Goal: Contribute content: Add original content to the website for others to see

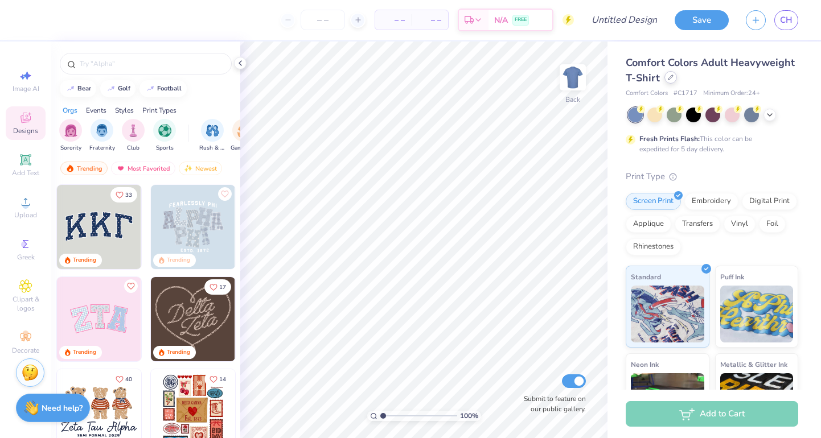
click at [667, 81] on div at bounding box center [670, 77] width 13 height 13
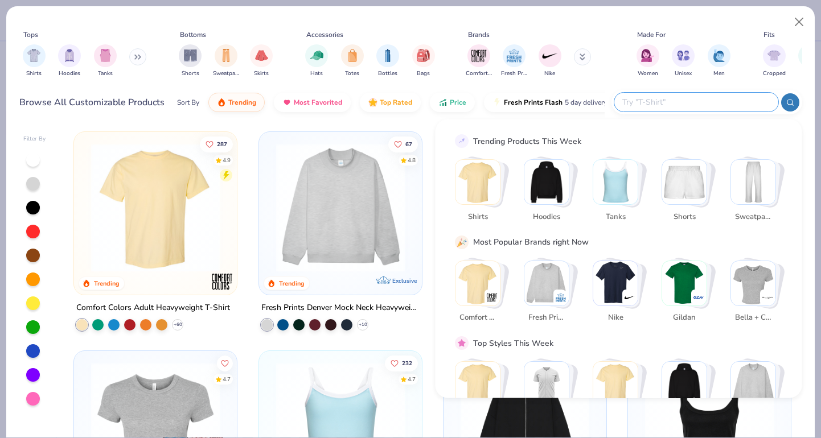
click at [694, 101] on input "text" at bounding box center [695, 102] width 149 height 13
click at [714, 55] on img "filter for Men" at bounding box center [718, 54] width 13 height 13
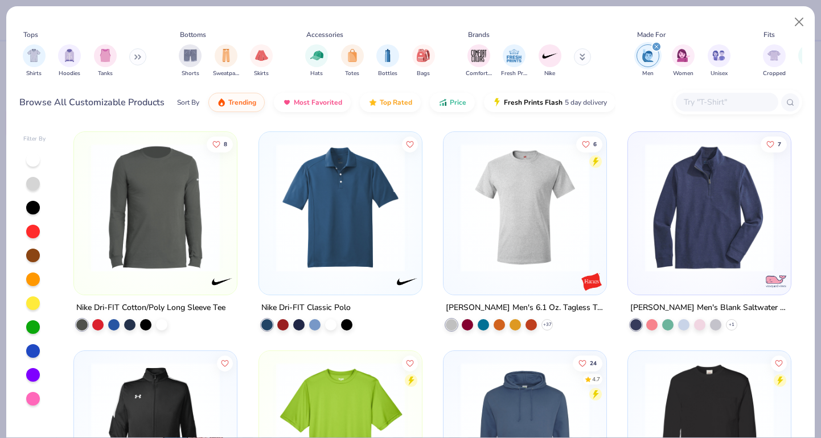
click at [657, 45] on icon "filter for Men" at bounding box center [656, 46] width 5 height 5
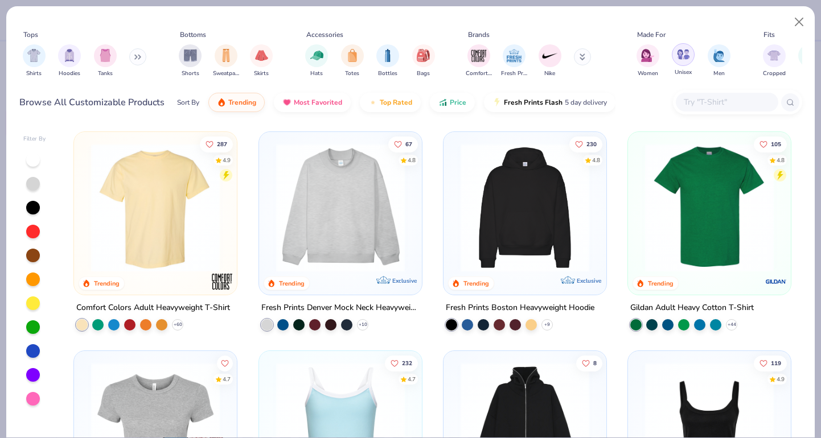
click at [679, 61] on img "filter for Unisex" at bounding box center [683, 54] width 13 height 13
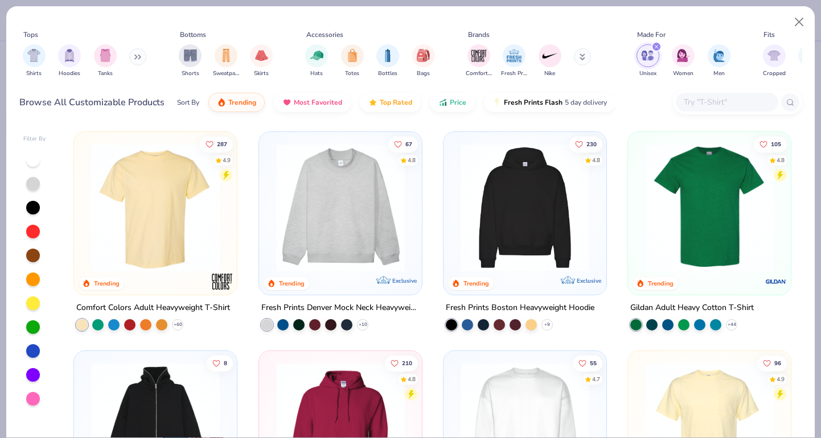
click at [694, 102] on input "text" at bounding box center [726, 102] width 88 height 13
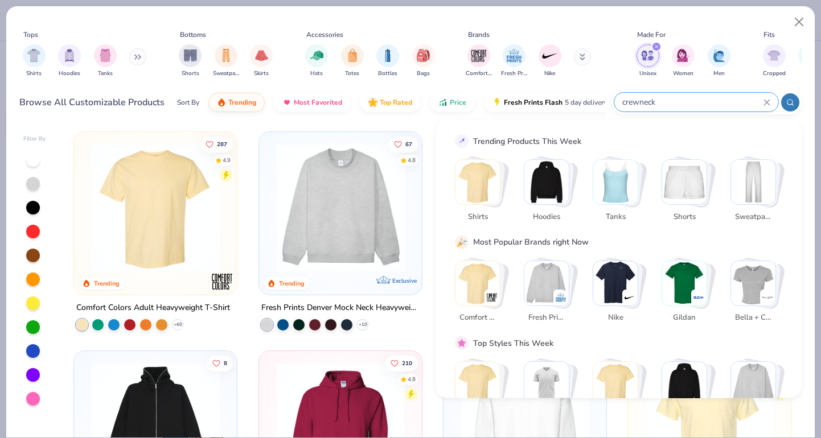
type input "crewneck"
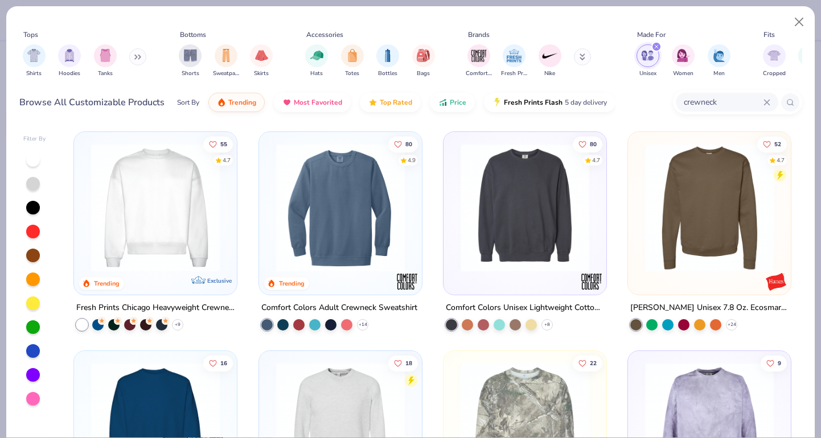
click at [344, 214] on img at bounding box center [340, 207] width 140 height 129
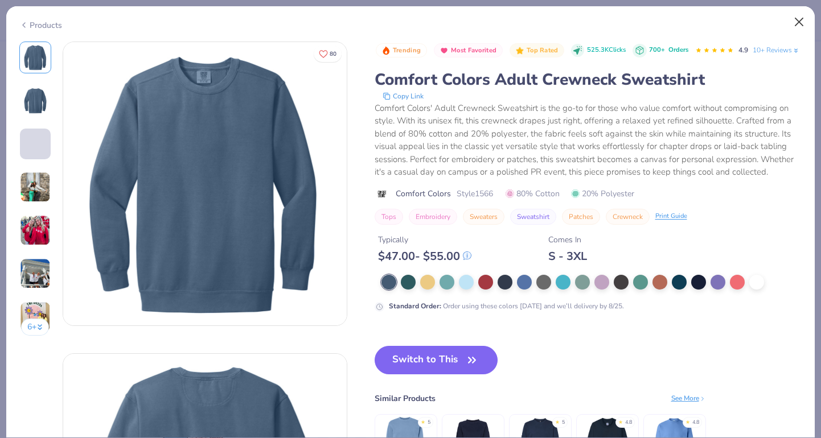
click at [798, 21] on button "Close" at bounding box center [799, 22] width 22 height 22
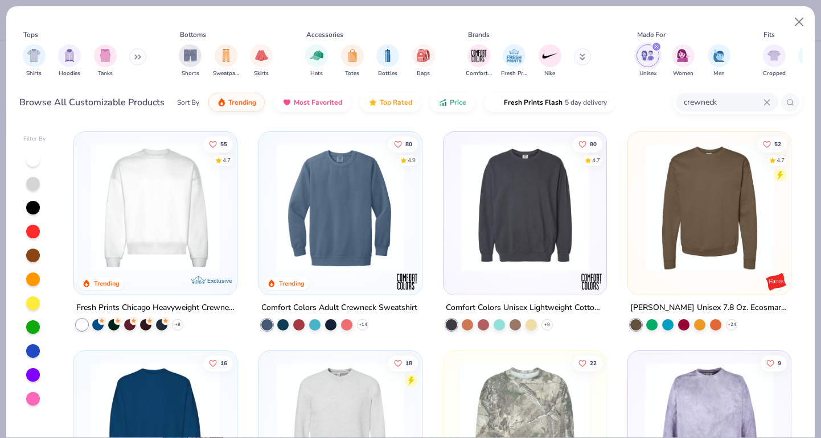
click at [455, 240] on img at bounding box center [385, 207] width 140 height 129
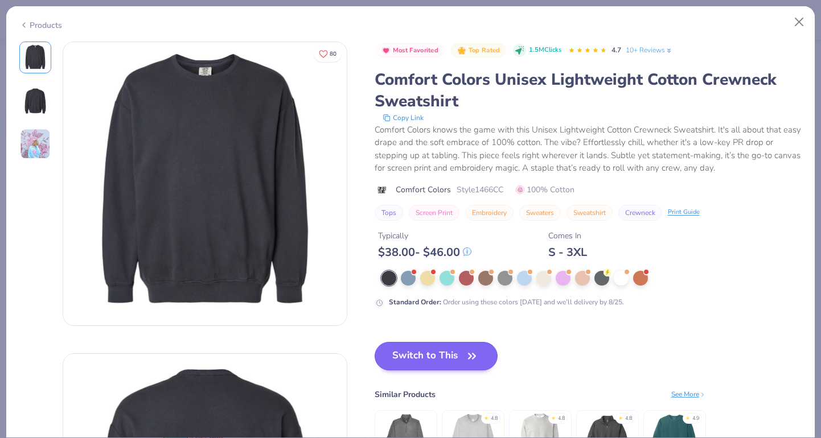
click at [429, 364] on button "Switch to This" at bounding box center [435, 356] width 123 height 28
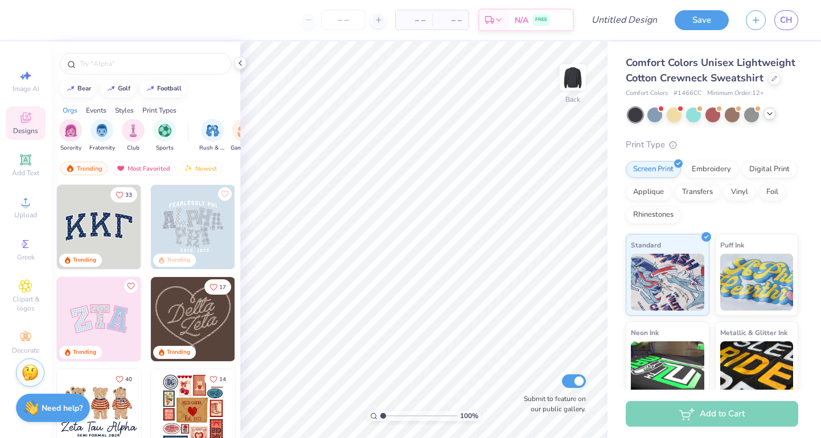
click at [771, 112] on icon at bounding box center [769, 113] width 9 height 9
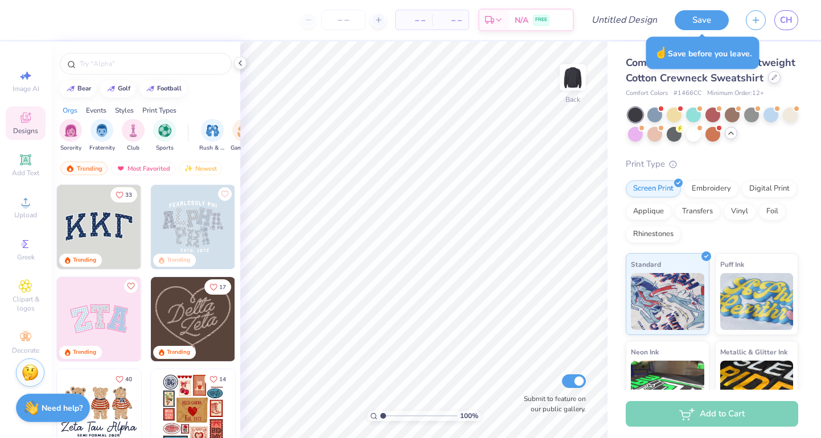
click at [772, 77] on icon at bounding box center [774, 78] width 6 height 6
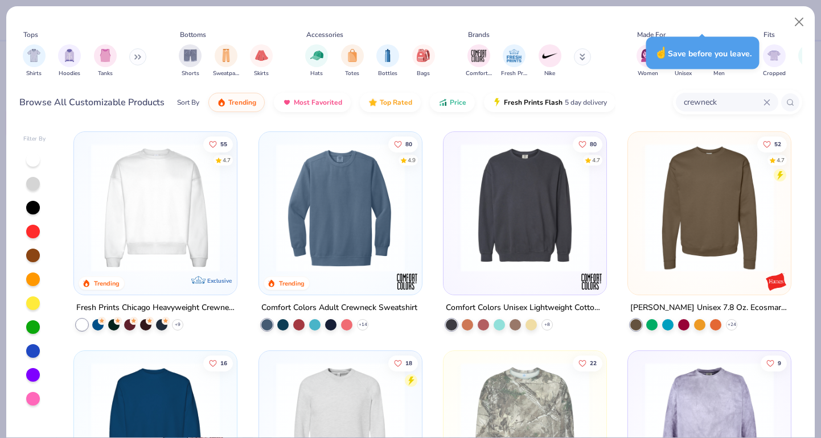
click at [301, 193] on img at bounding box center [340, 207] width 140 height 129
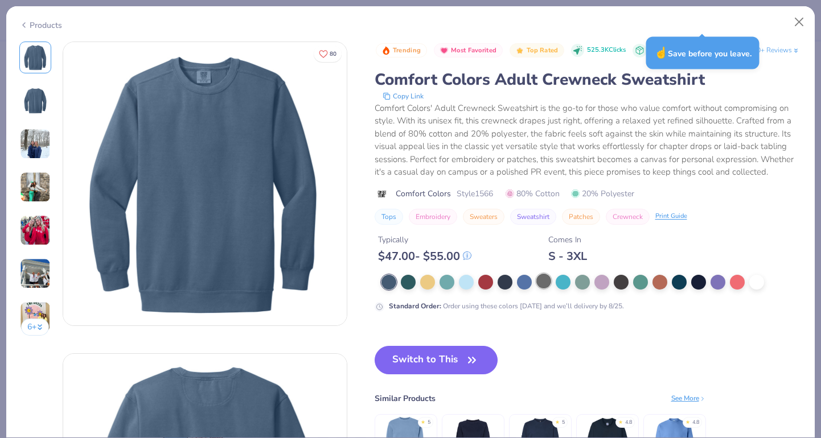
click at [551, 288] on div at bounding box center [543, 281] width 15 height 15
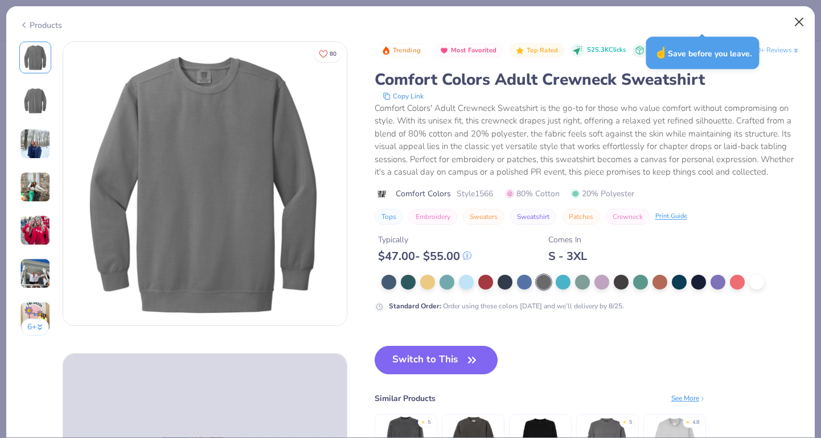
click at [794, 17] on button "Close" at bounding box center [799, 22] width 22 height 22
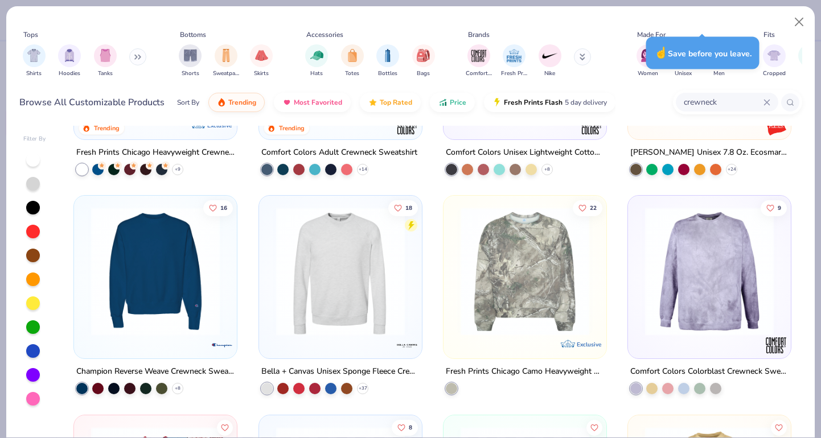
scroll to position [179, 0]
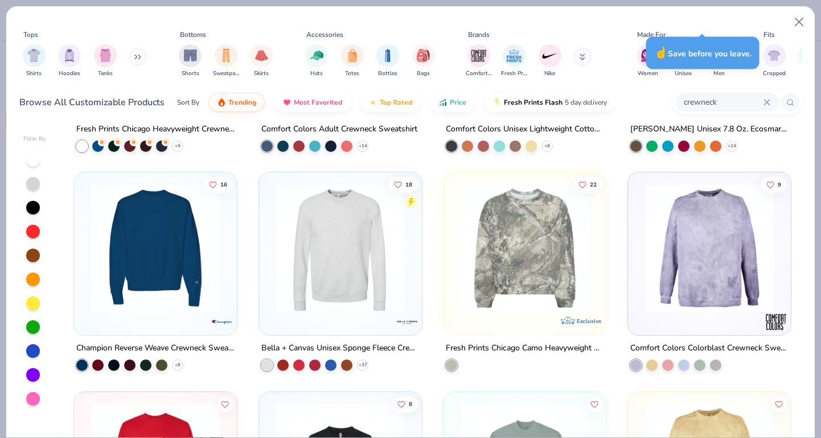
click at [205, 241] on img at bounding box center [155, 248] width 140 height 129
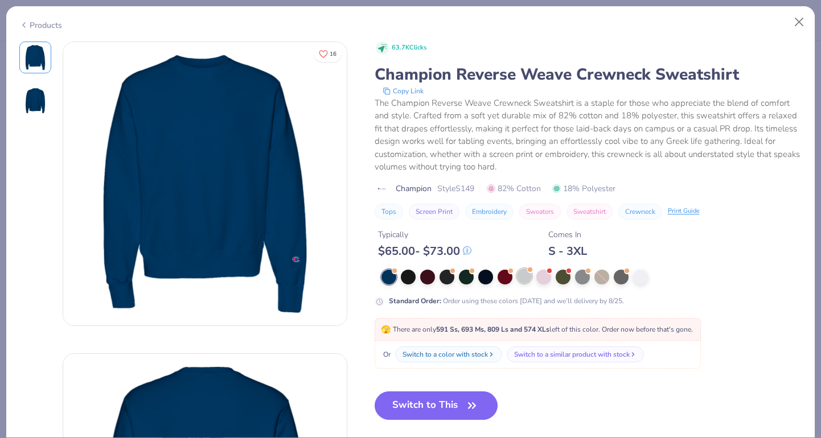
click at [525, 275] on div at bounding box center [524, 276] width 15 height 15
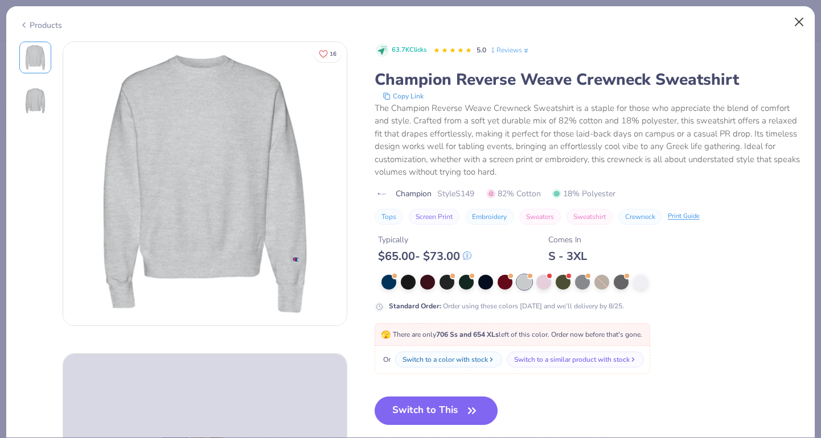
click at [795, 24] on button "Close" at bounding box center [799, 22] width 22 height 22
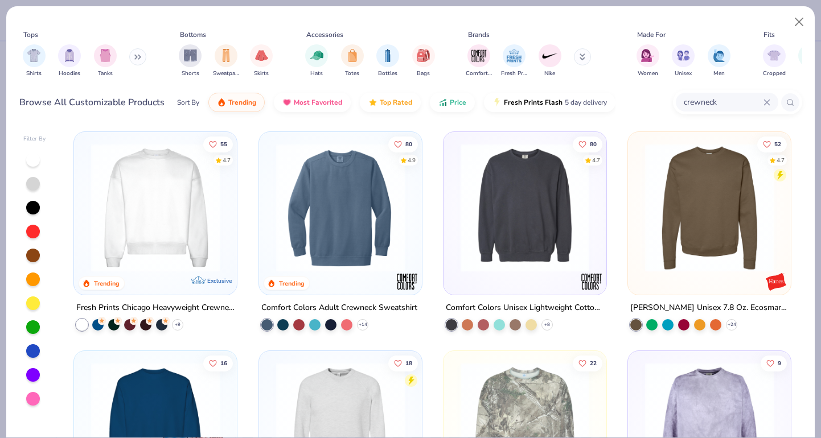
click at [188, 215] on img at bounding box center [155, 207] width 140 height 129
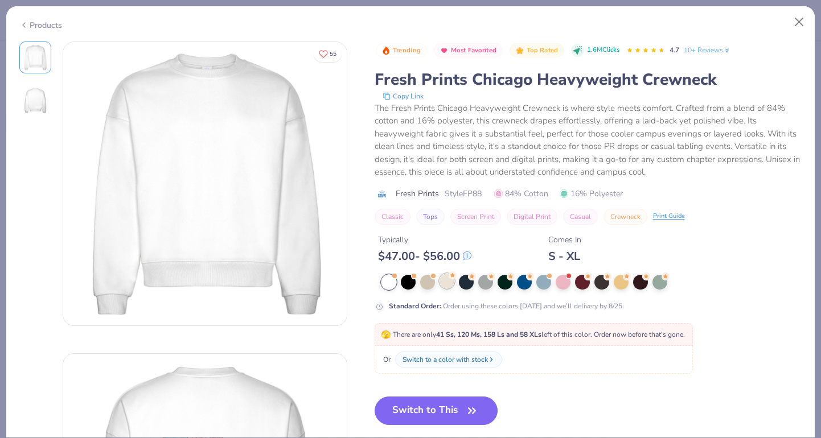
click at [447, 286] on div at bounding box center [446, 281] width 15 height 15
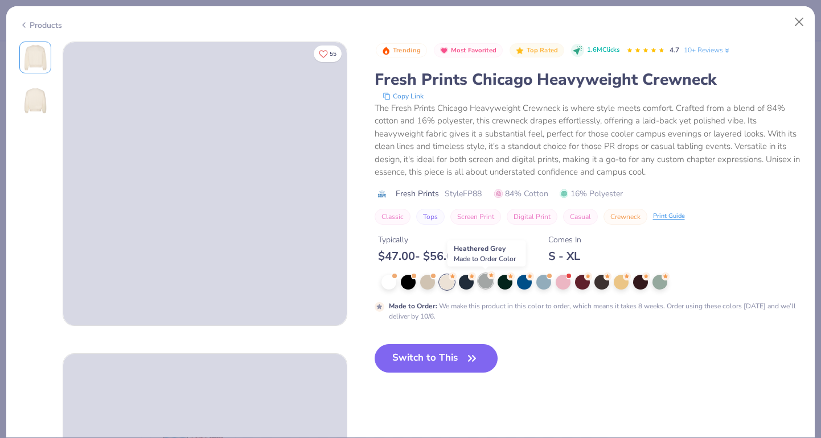
click at [484, 286] on div at bounding box center [485, 281] width 15 height 15
click at [38, 98] on img at bounding box center [35, 100] width 27 height 27
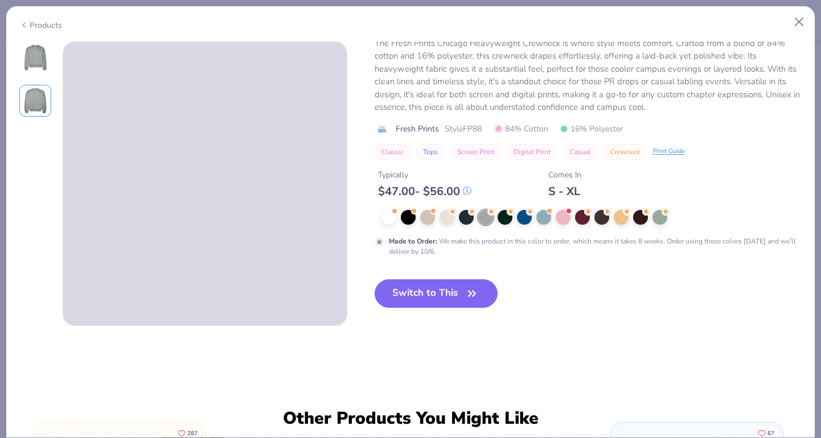
drag, startPoint x: 35, startPoint y: 71, endPoint x: 94, endPoint y: 110, distance: 71.2
click at [35, 71] on div at bounding box center [35, 58] width 32 height 32
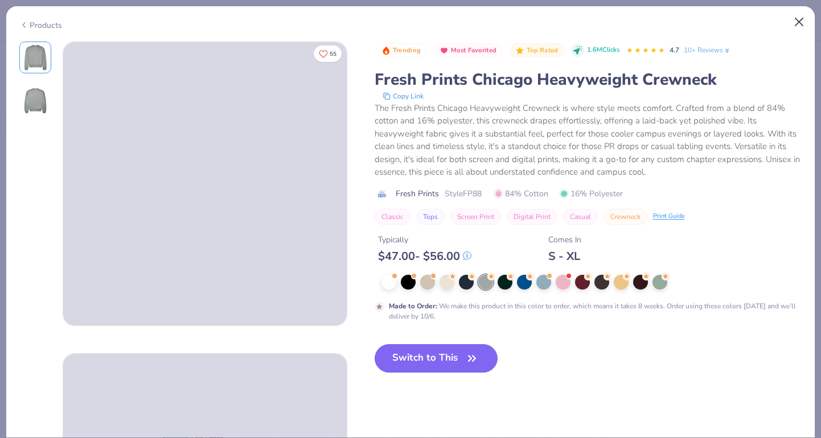
click at [803, 28] on button "Close" at bounding box center [799, 22] width 22 height 22
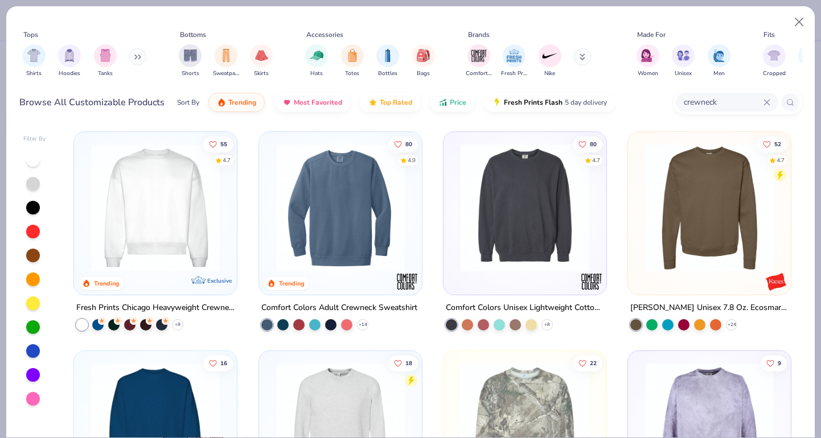
click at [219, 204] on img at bounding box center [155, 207] width 140 height 129
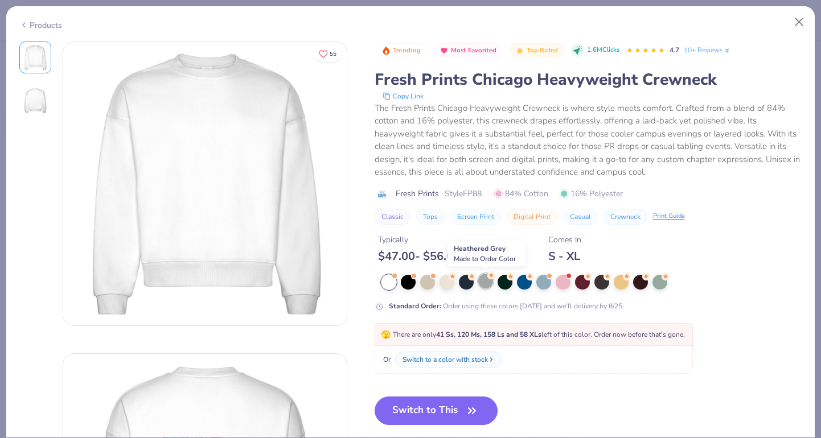
click at [483, 286] on div at bounding box center [485, 281] width 15 height 15
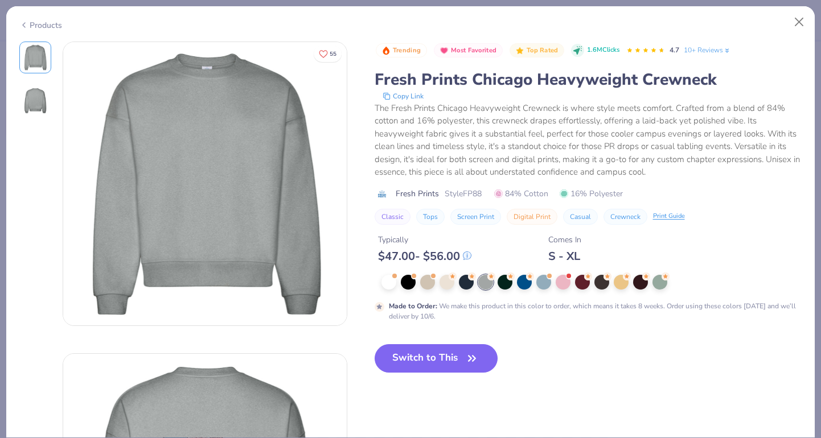
click at [30, 90] on img at bounding box center [35, 100] width 27 height 27
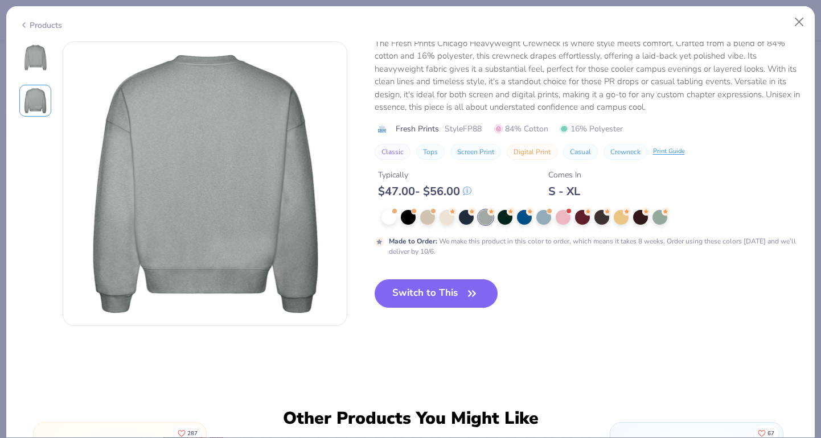
click at [34, 56] on img at bounding box center [35, 57] width 27 height 27
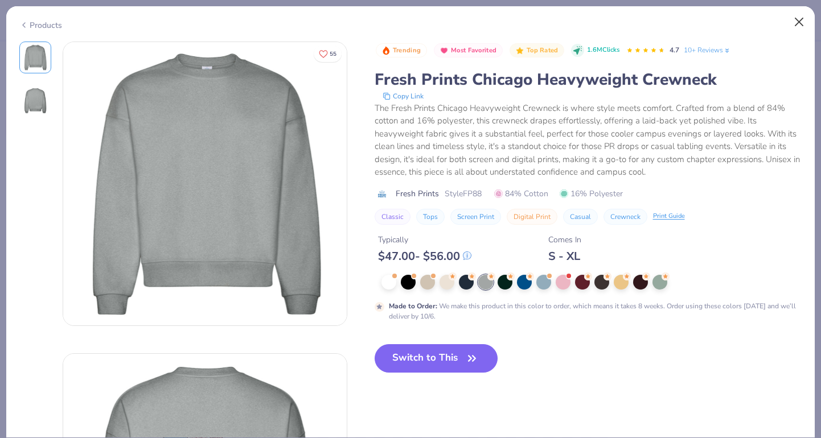
click at [793, 23] on button "Close" at bounding box center [799, 22] width 22 height 22
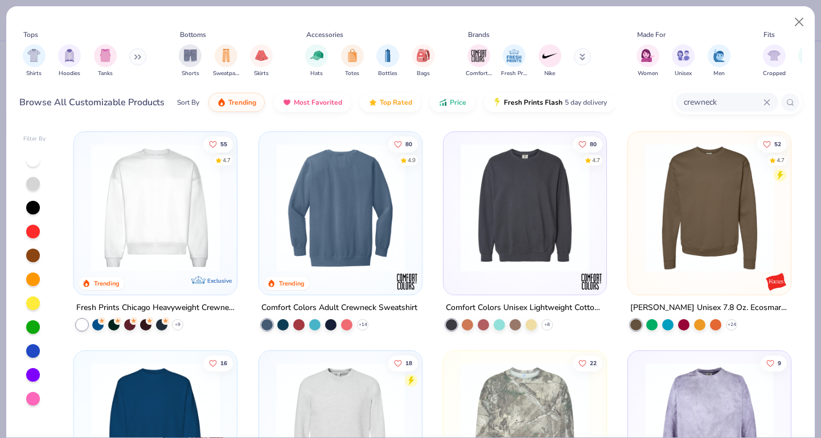
click at [365, 223] on img at bounding box center [340, 207] width 140 height 129
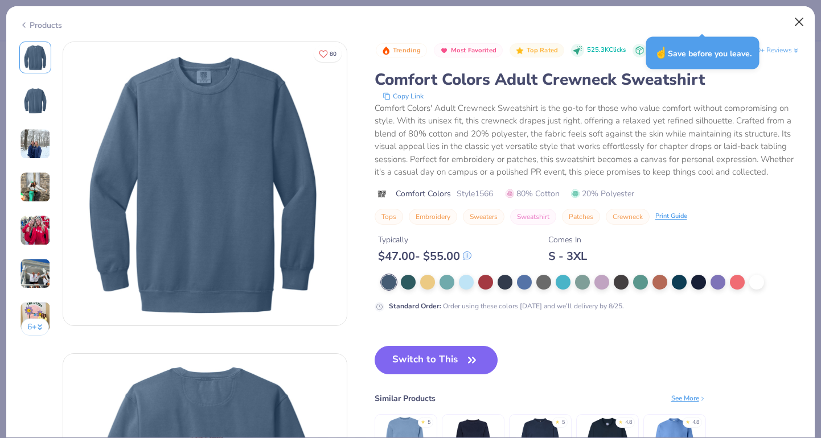
click at [800, 19] on button "Close" at bounding box center [799, 22] width 22 height 22
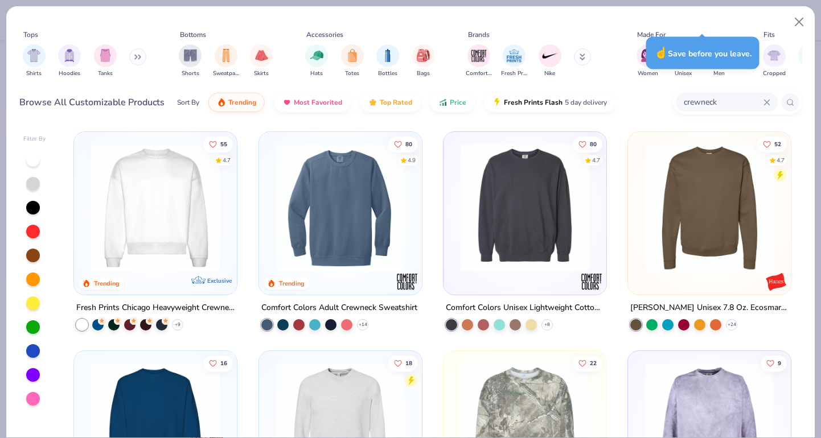
click at [522, 189] on img at bounding box center [525, 207] width 140 height 129
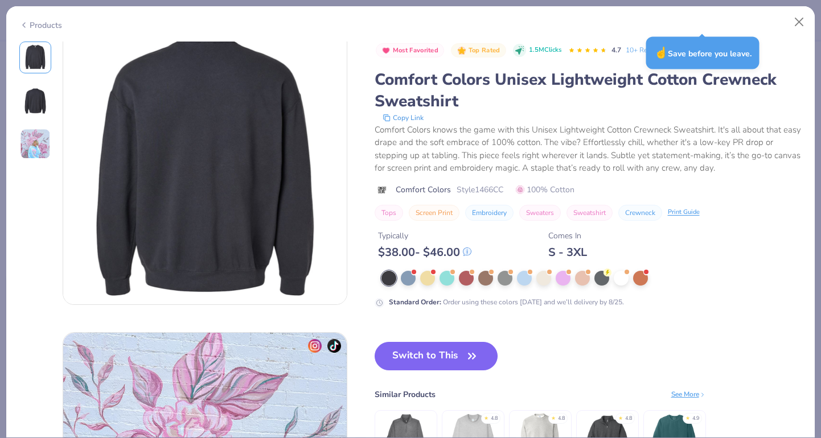
scroll to position [233, 0]
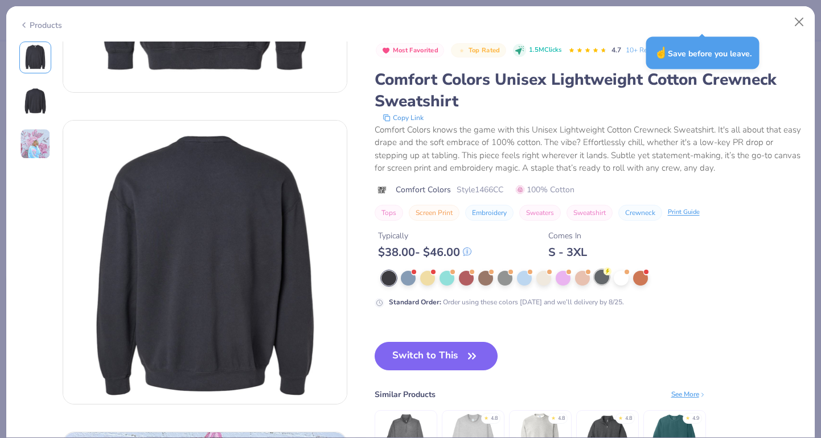
click at [599, 275] on div at bounding box center [601, 277] width 15 height 15
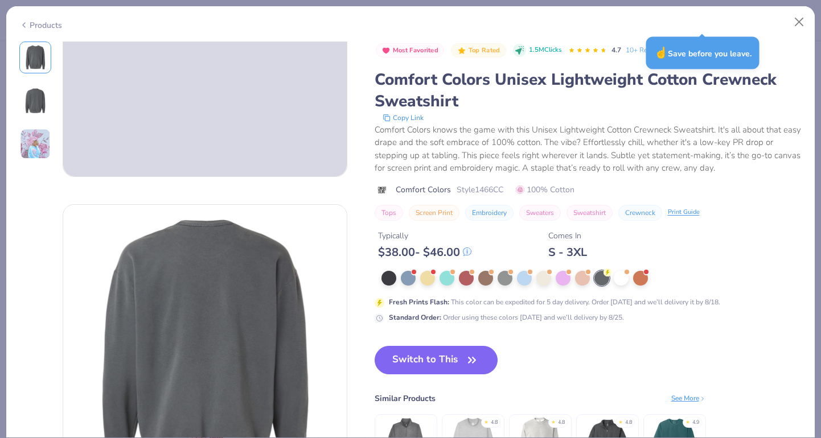
scroll to position [151, 0]
click at [386, 284] on div at bounding box center [388, 277] width 15 height 15
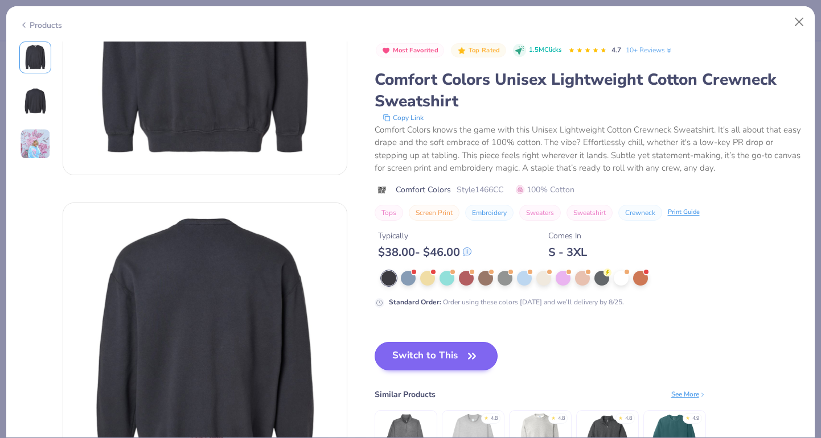
click at [424, 357] on button "Switch to This" at bounding box center [435, 356] width 123 height 28
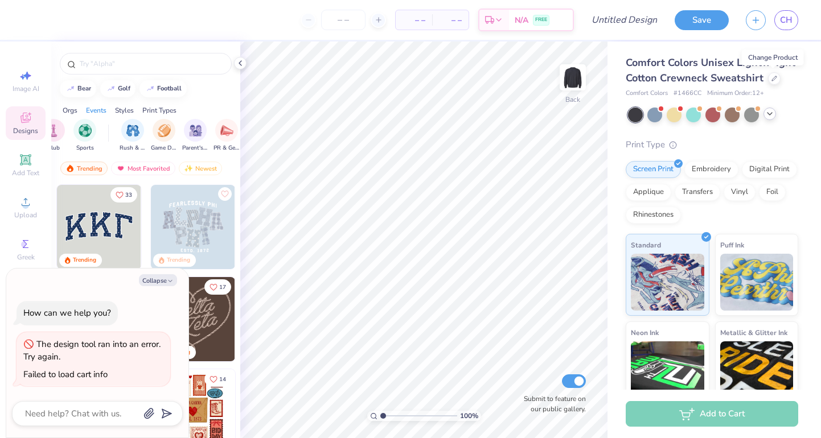
scroll to position [0, 139]
click at [133, 133] on img "filter for Parent's Weekend" at bounding box center [135, 129] width 13 height 13
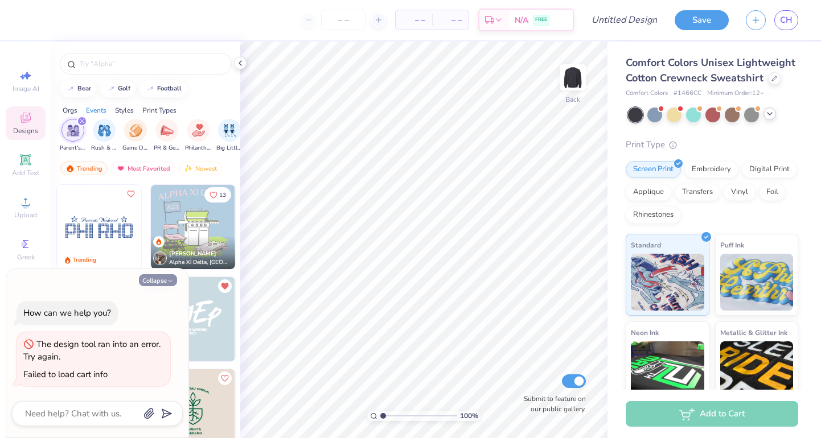
click at [169, 281] on icon "button" at bounding box center [170, 281] width 7 height 7
type textarea "x"
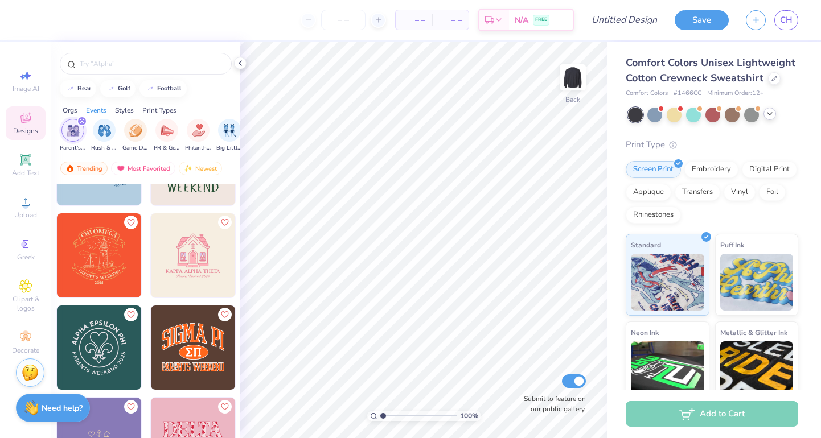
scroll to position [2093, 0]
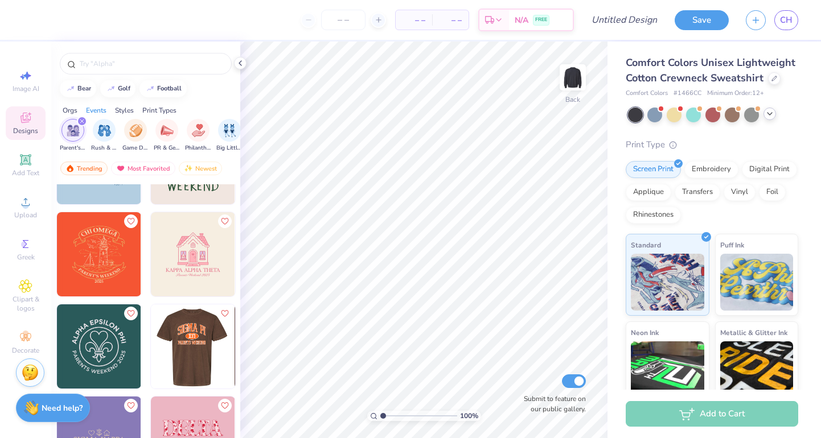
click at [207, 341] on img at bounding box center [192, 346] width 84 height 84
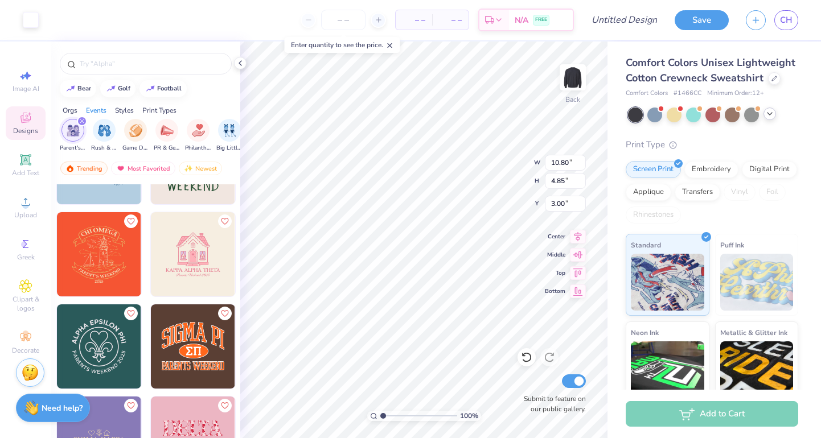
type input "10.64"
type input "4.63"
type input "3.08"
type input "10.80"
type input "4.85"
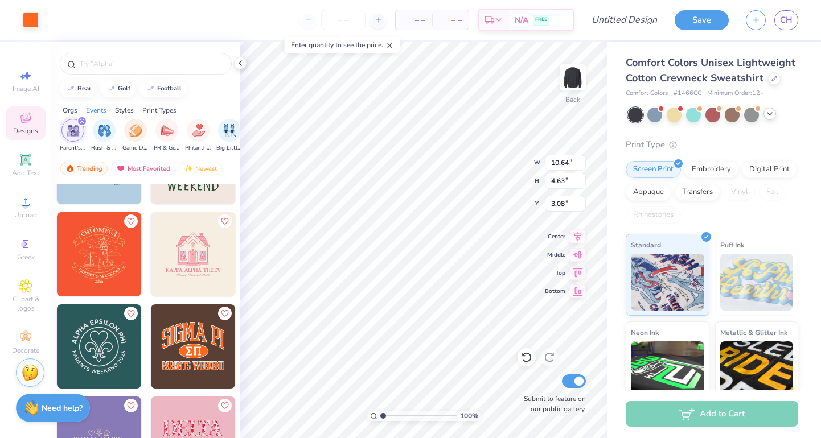
type input "3.00"
type input "10.64"
type input "4.63"
type input "3.08"
click at [30, 19] on div at bounding box center [31, 19] width 16 height 16
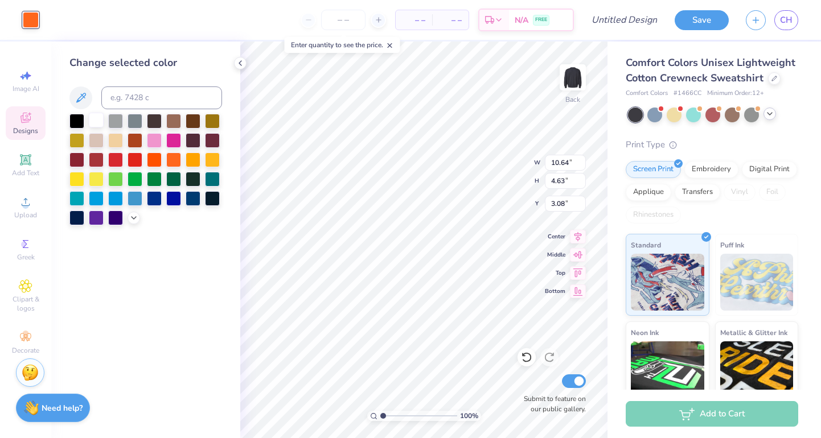
click at [97, 123] on div at bounding box center [96, 120] width 15 height 15
click at [135, 158] on div at bounding box center [134, 158] width 15 height 15
click at [98, 126] on div at bounding box center [96, 120] width 15 height 15
click at [116, 158] on div at bounding box center [115, 158] width 15 height 15
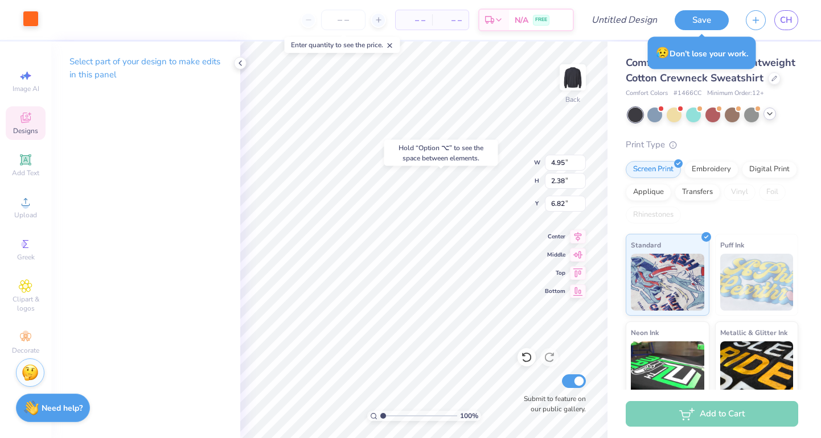
click at [27, 20] on div at bounding box center [31, 19] width 16 height 16
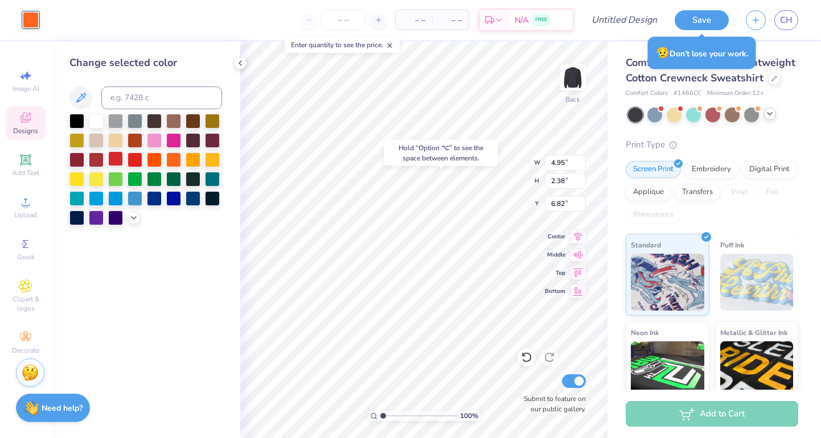
click at [109, 158] on div at bounding box center [115, 158] width 15 height 15
click at [89, 157] on div at bounding box center [96, 158] width 15 height 15
type input "10.80"
type input "4.85"
type input "3.00"
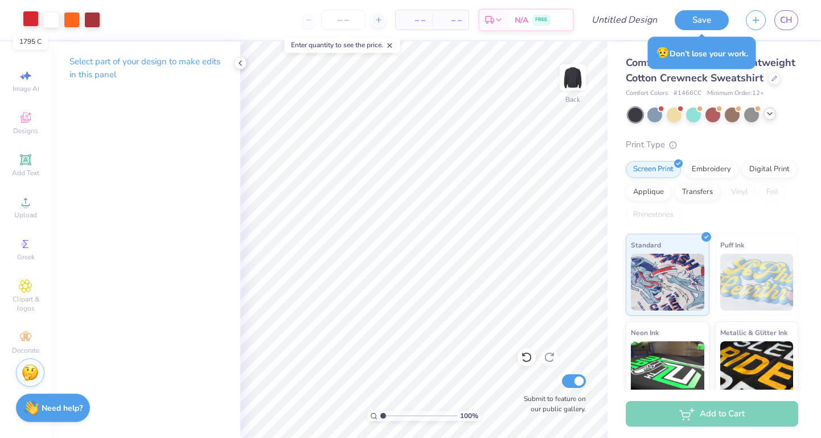
click at [33, 20] on div at bounding box center [31, 19] width 16 height 16
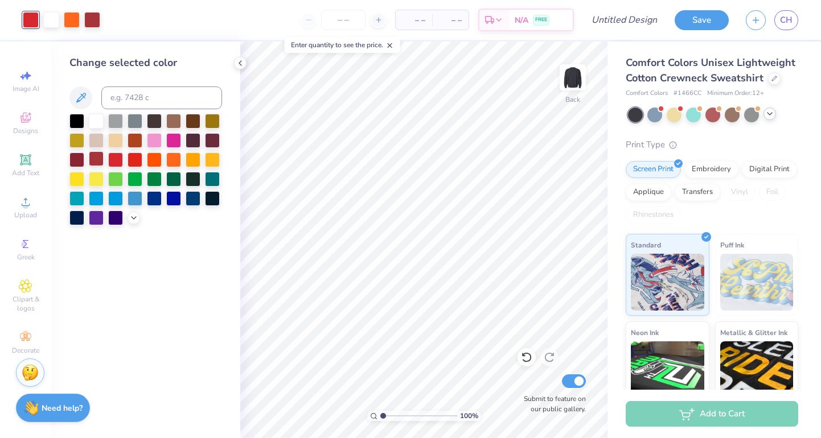
click at [95, 162] on div at bounding box center [96, 158] width 15 height 15
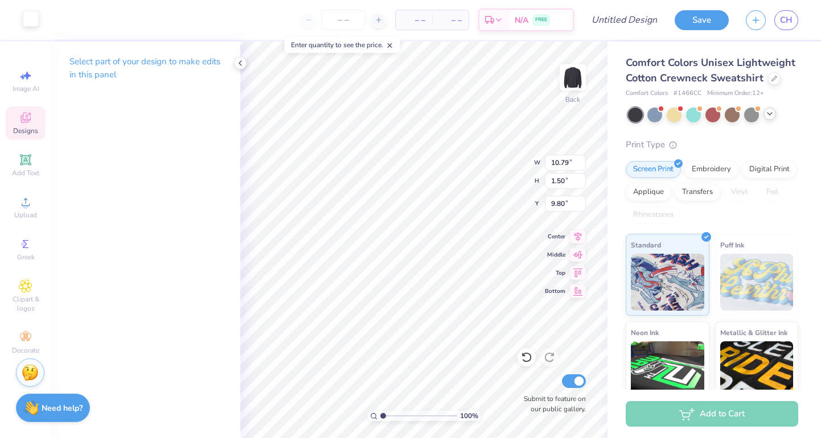
click at [31, 24] on div at bounding box center [31, 19] width 16 height 16
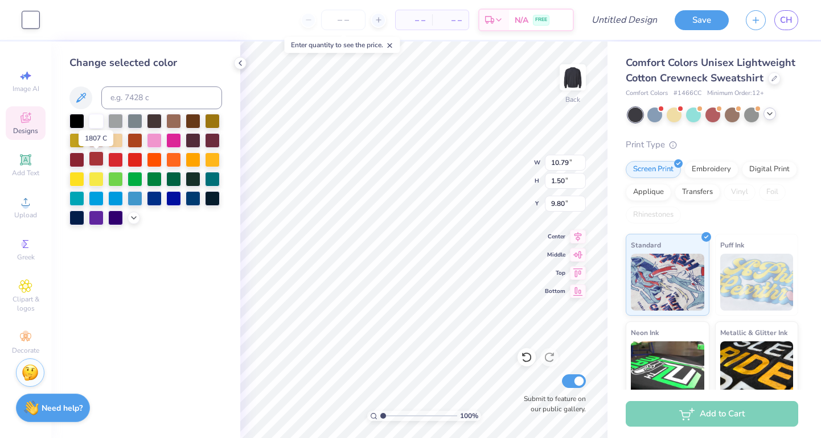
click at [97, 160] on div at bounding box center [96, 158] width 15 height 15
click at [521, 358] on icon at bounding box center [526, 357] width 11 height 11
click at [522, 357] on icon at bounding box center [526, 357] width 11 height 11
click at [520, 355] on div at bounding box center [526, 357] width 18 height 18
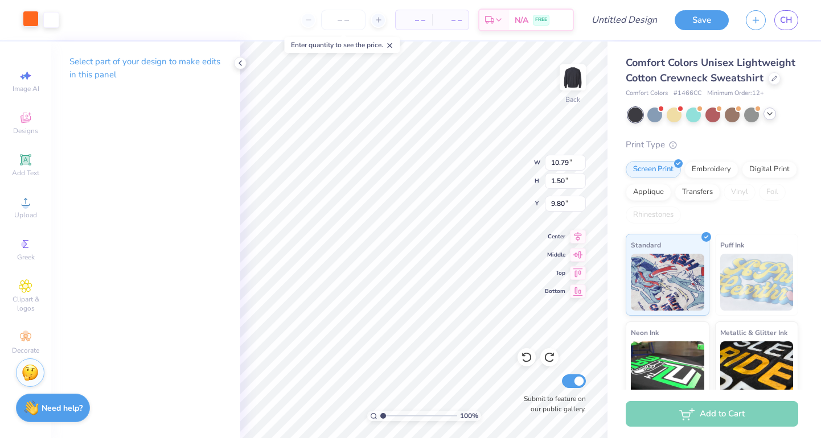
click at [33, 12] on div at bounding box center [31, 19] width 16 height 16
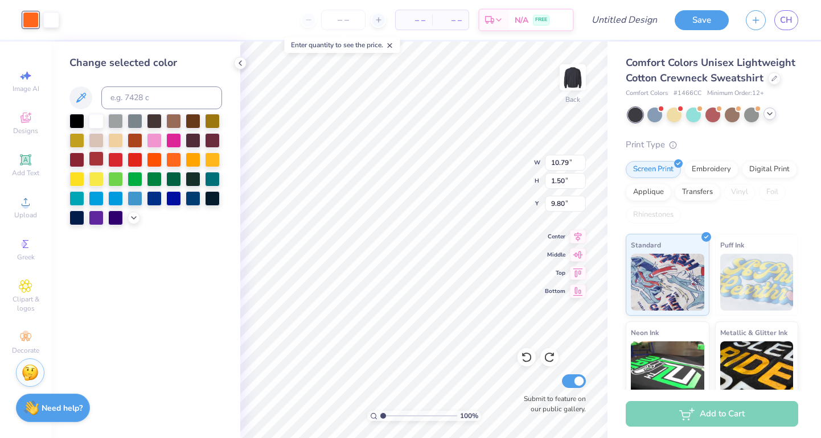
click at [97, 159] on div at bounding box center [96, 158] width 15 height 15
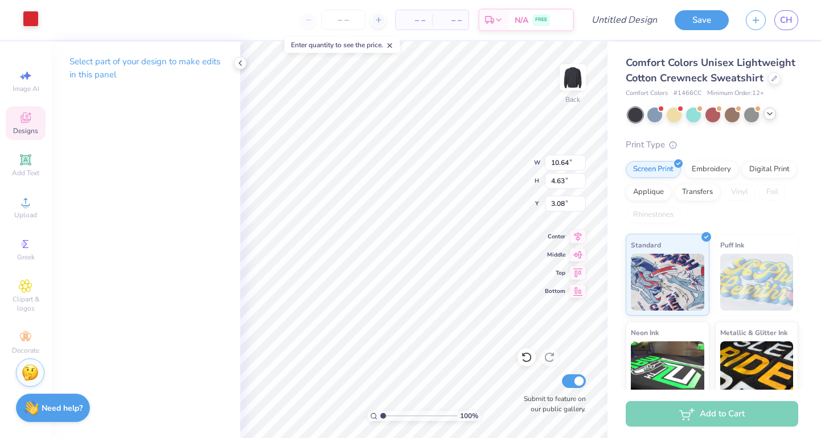
click at [35, 24] on div at bounding box center [31, 19] width 16 height 16
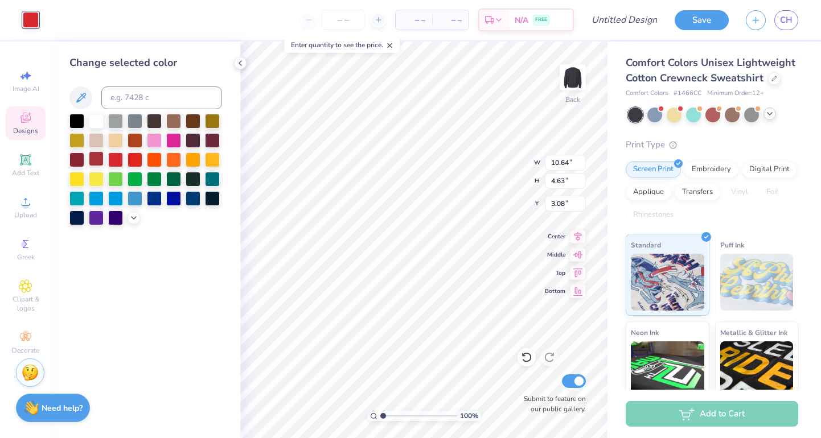
click at [98, 156] on div at bounding box center [96, 158] width 15 height 15
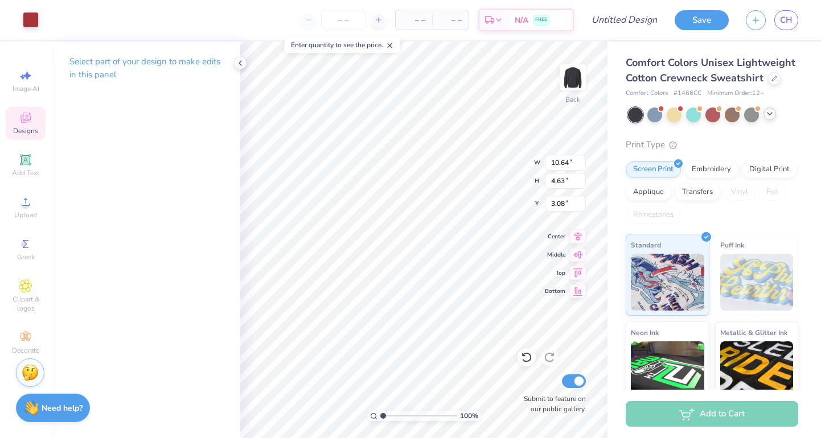
type input "10.80"
type input "4.85"
type input "3.00"
type input "10.64"
type input "4.63"
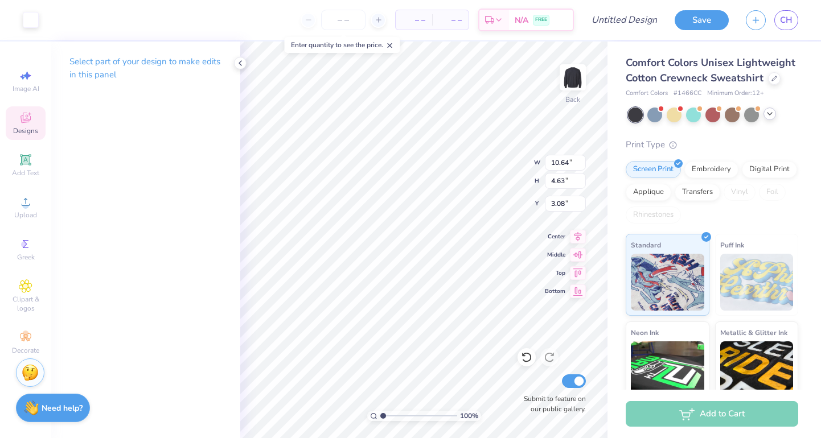
type input "3.00"
type input "10.64"
type input "4.63"
click at [33, 19] on div at bounding box center [31, 19] width 16 height 16
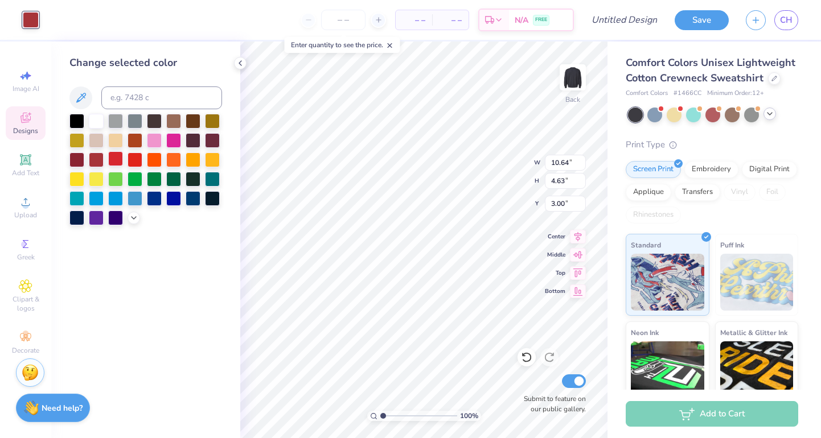
click at [113, 166] on div at bounding box center [115, 158] width 15 height 15
type input "5.10"
type input "2.54"
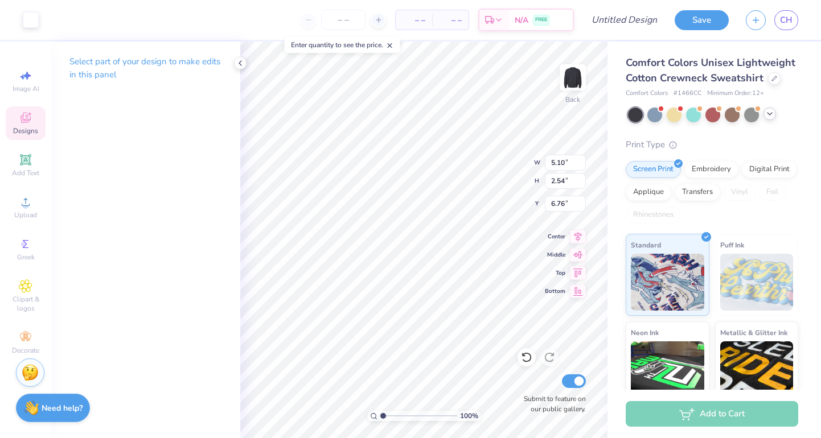
type input "6.74"
type input "4.95"
type input "2.38"
type input "6.82"
click at [23, 19] on div at bounding box center [31, 19] width 16 height 16
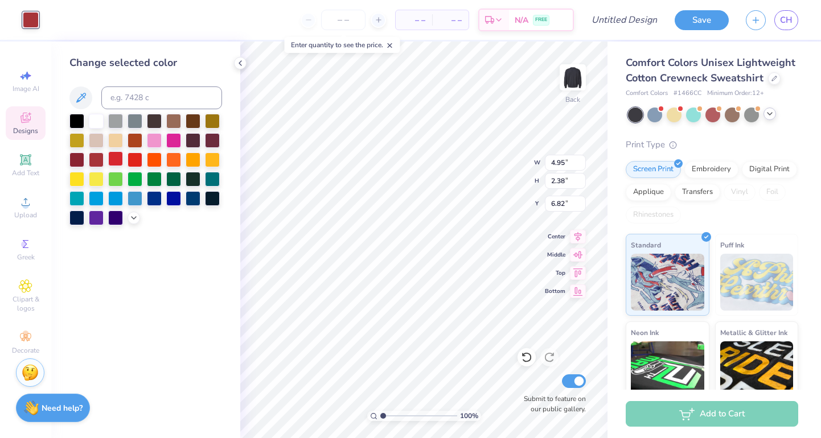
click at [116, 160] on div at bounding box center [115, 158] width 15 height 15
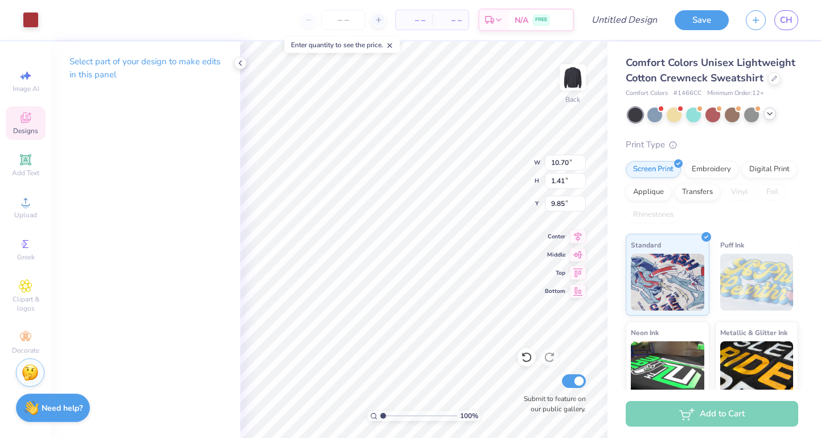
click at [35, 30] on div "Art colors" at bounding box center [19, 20] width 39 height 40
click at [26, 15] on div at bounding box center [31, 19] width 16 height 16
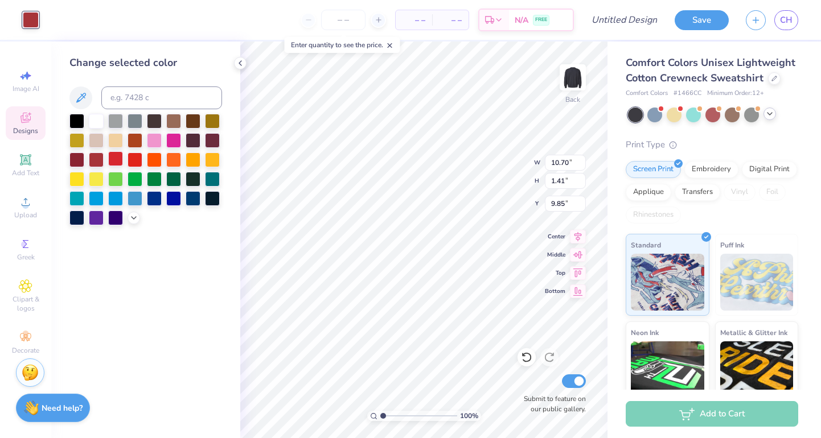
click at [109, 159] on div at bounding box center [115, 158] width 15 height 15
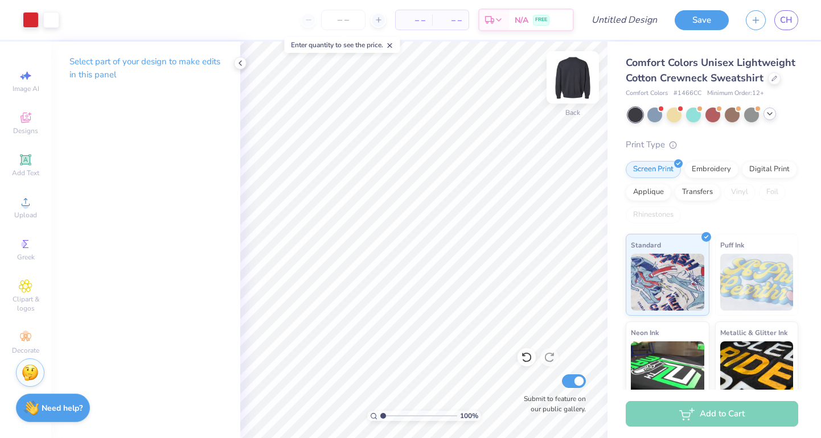
click at [575, 81] on img at bounding box center [573, 78] width 46 height 46
click at [571, 86] on img at bounding box center [573, 78] width 46 height 46
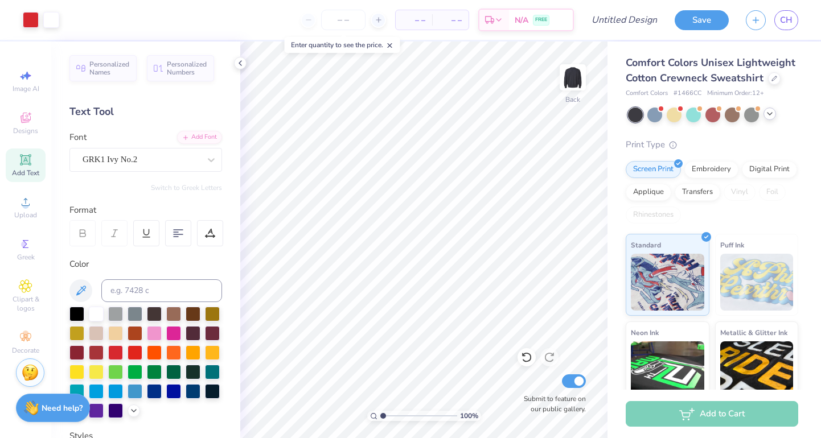
click at [390, 46] on icon at bounding box center [390, 46] width 8 height 8
click at [39, 405] on div "Need help? Chat with us." at bounding box center [53, 406] width 74 height 28
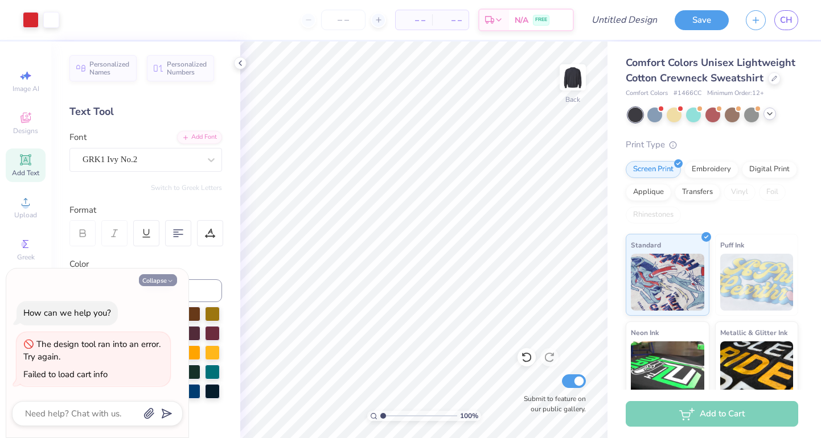
click at [159, 283] on button "Collapse" at bounding box center [158, 280] width 38 height 12
type textarea "x"
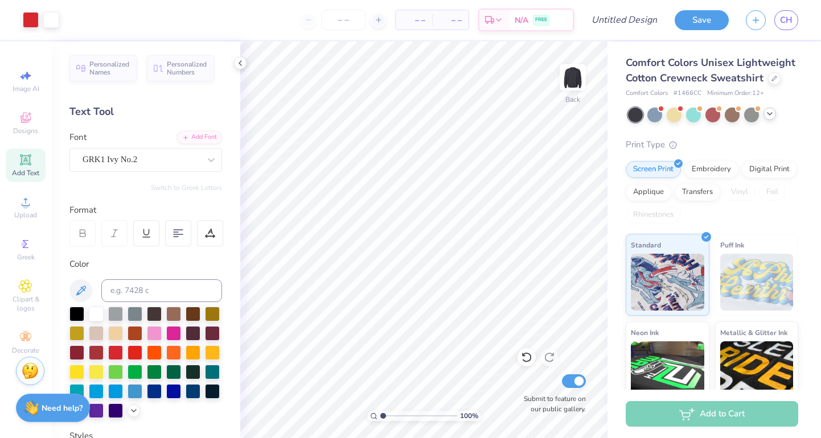
click at [30, 374] on img at bounding box center [30, 370] width 17 height 17
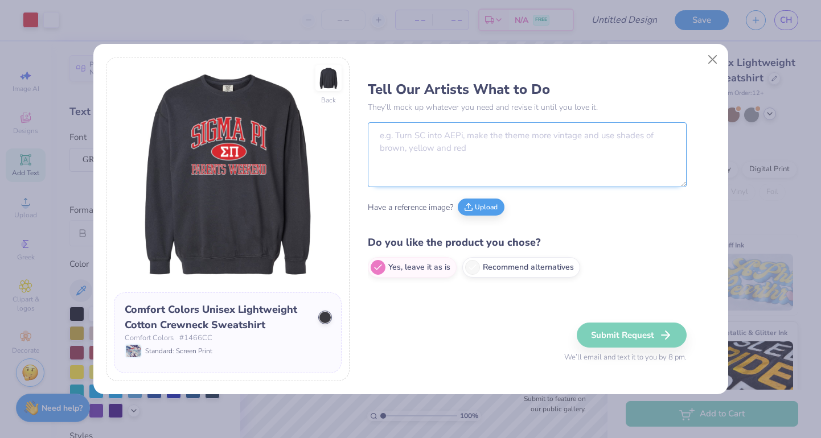
click at [411, 149] on textarea at bounding box center [527, 154] width 319 height 65
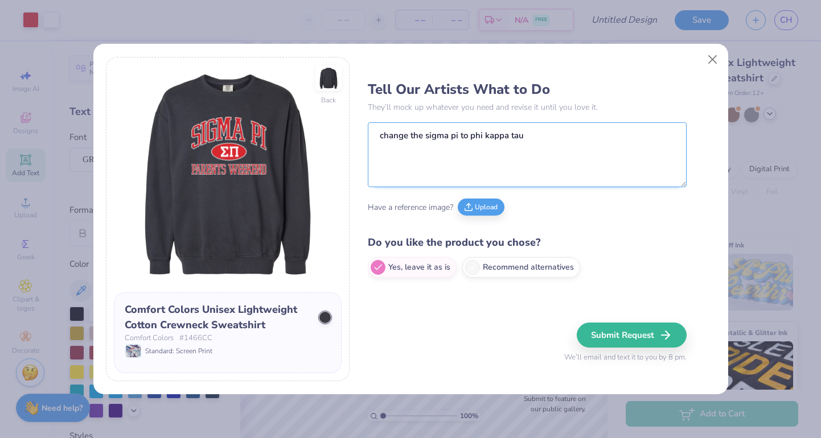
click at [471, 133] on textarea "change the sigma pi to phi kappa tau" at bounding box center [527, 154] width 319 height 65
click at [540, 135] on textarea "change the sigma pi to "phi kappa tau" at bounding box center [527, 154] width 319 height 65
click at [460, 138] on textarea "change the sigma pi to "phi kappa tau"" at bounding box center [527, 154] width 319 height 65
click at [614, 126] on textarea "change the sigma pi text and letters to "phi kappa tau"" at bounding box center [527, 154] width 319 height 65
click at [605, 137] on textarea "change the sigma pi text and letters to "phi kappa tau"" at bounding box center [527, 154] width 319 height 65
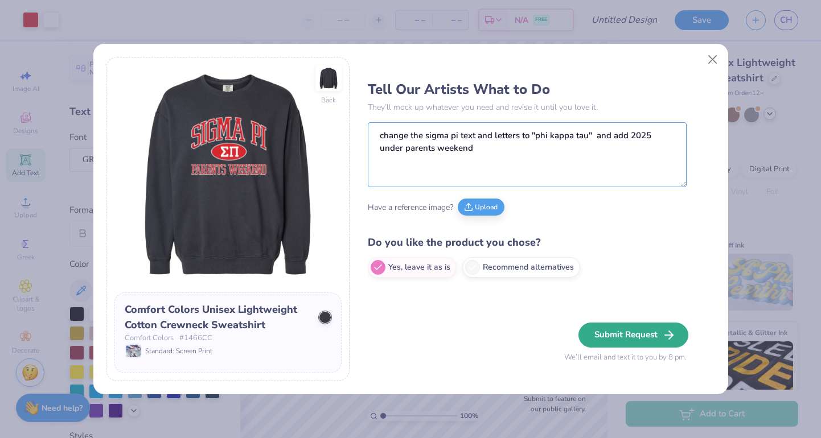
type textarea "change the sigma pi text and letters to "phi kappa tau" and add 2025 under pare…"
click at [600, 332] on button "Submit Request" at bounding box center [633, 335] width 110 height 25
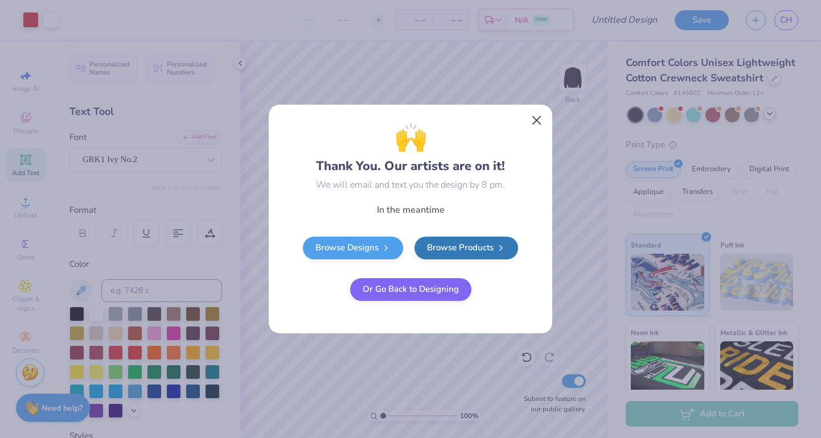
click at [531, 120] on button "Close" at bounding box center [537, 121] width 22 height 22
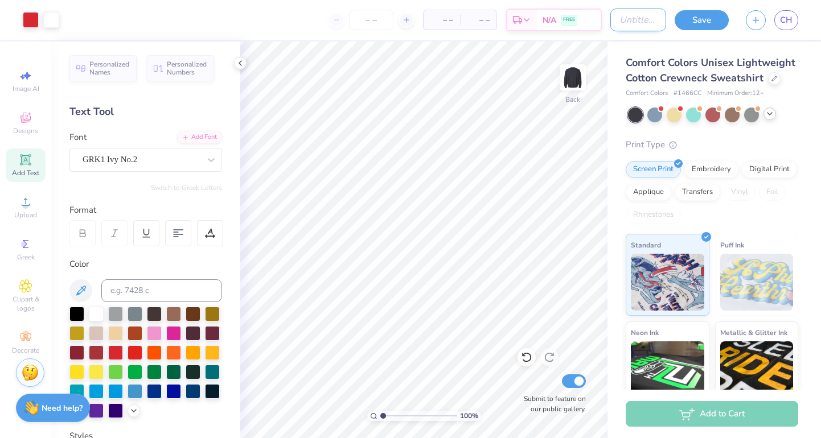
click at [611, 22] on input "Design Title" at bounding box center [638, 20] width 56 height 23
type input "0"
type input "PKT parents weekend design 1"
click at [715, 30] on div "Save" at bounding box center [701, 20] width 54 height 20
click at [700, 24] on button "Save" at bounding box center [701, 19] width 54 height 20
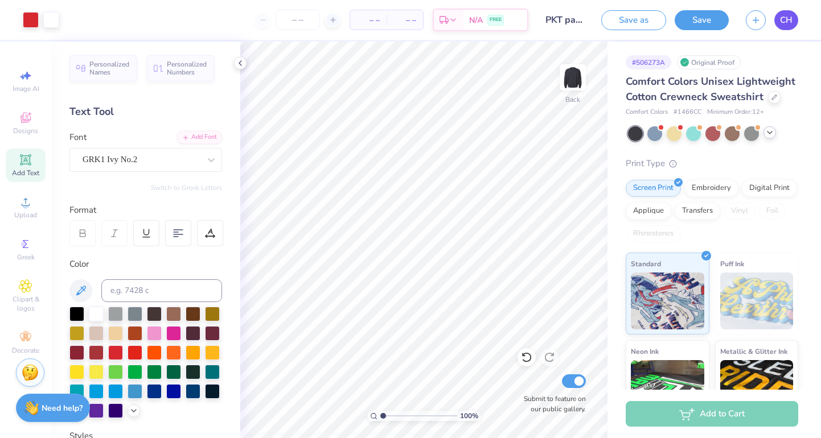
click at [782, 19] on span "CH" at bounding box center [786, 20] width 13 height 13
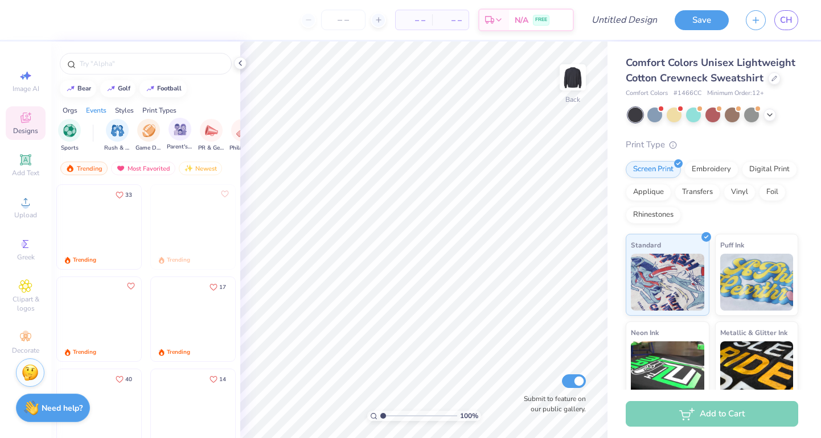
scroll to position [0, 110]
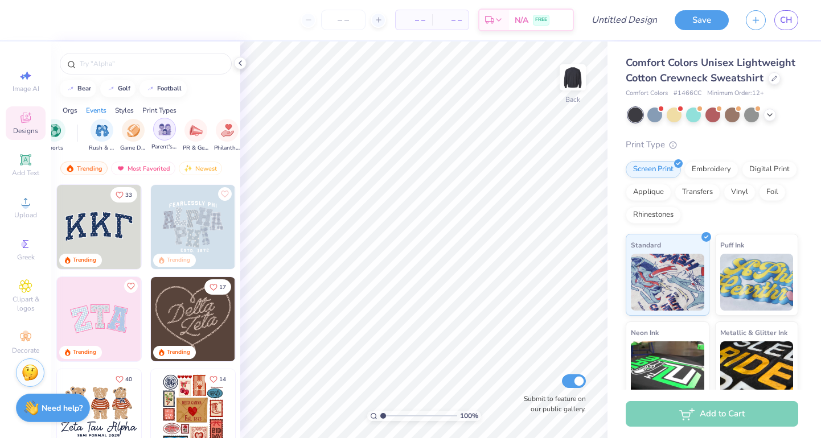
click at [165, 130] on img "filter for Parent's Weekend" at bounding box center [164, 129] width 13 height 13
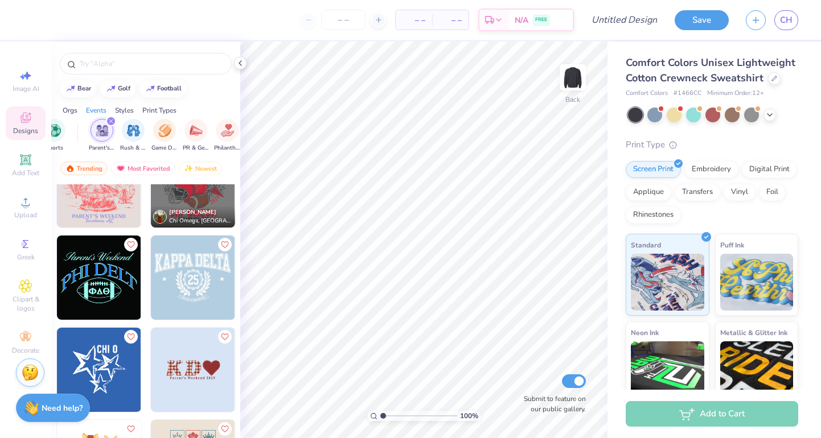
scroll to position [409, 0]
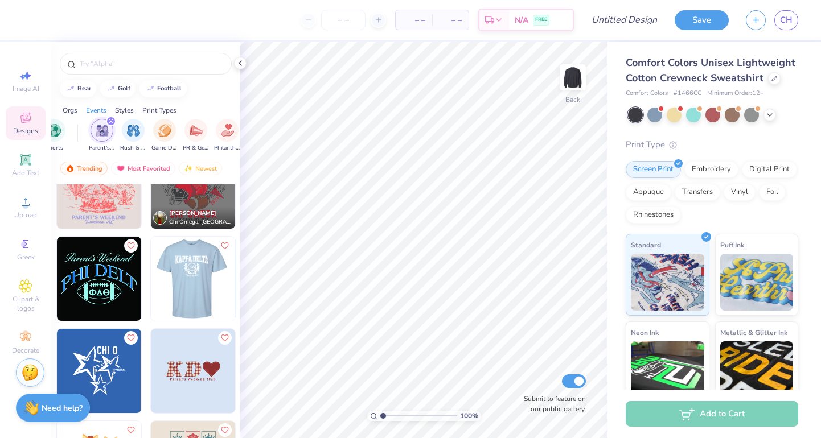
click at [212, 294] on img at bounding box center [192, 279] width 84 height 84
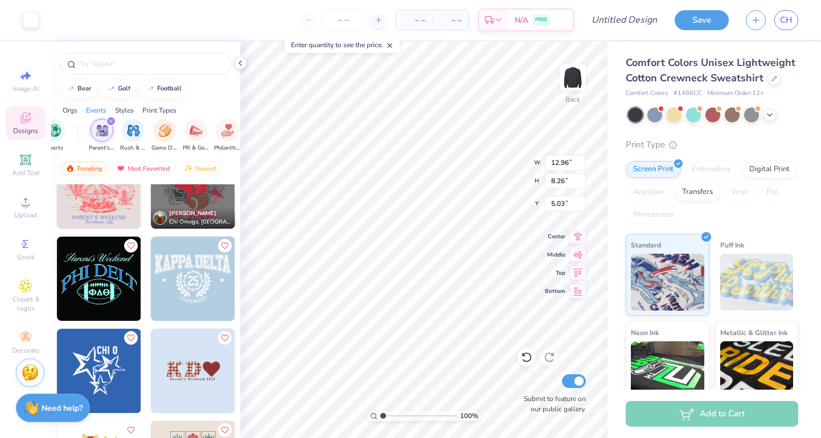
type input "5.03"
type input "4.41"
click at [749, 117] on div at bounding box center [751, 113] width 15 height 15
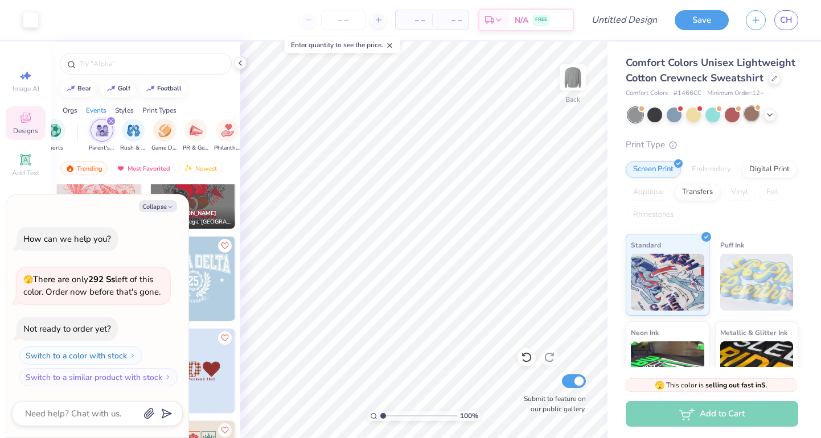
scroll to position [35, 0]
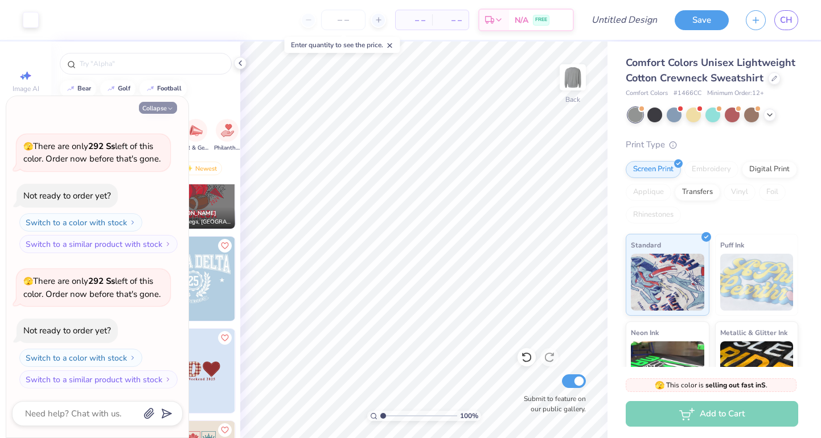
click at [154, 105] on button "Collapse" at bounding box center [158, 108] width 38 height 12
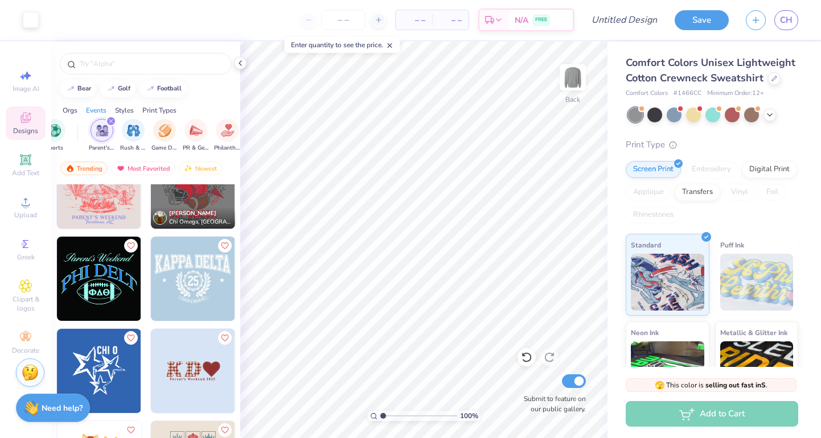
type textarea "x"
click at [26, 373] on img at bounding box center [30, 370] width 17 height 17
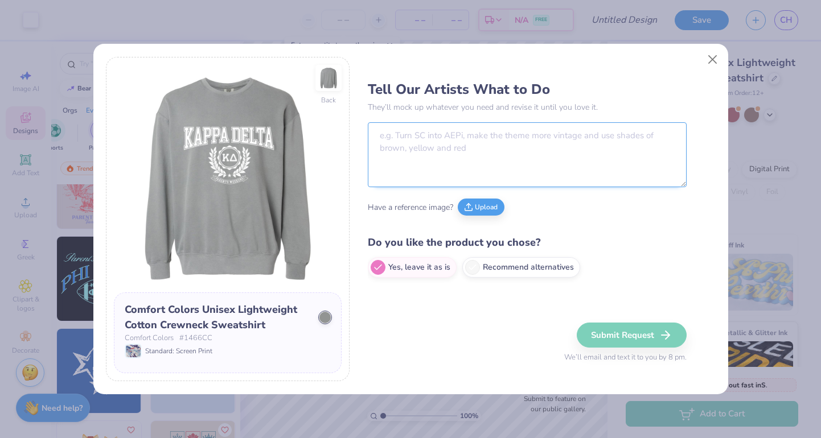
click at [410, 136] on textarea at bounding box center [527, 154] width 319 height 65
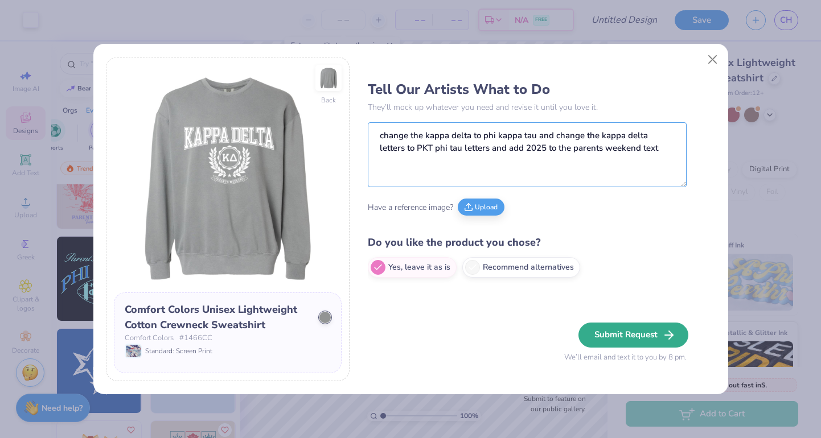
type textarea "change the kappa delta to phi kappa tau and change the kappa delta letters to P…"
click at [661, 337] on button "Submit Request" at bounding box center [633, 335] width 110 height 25
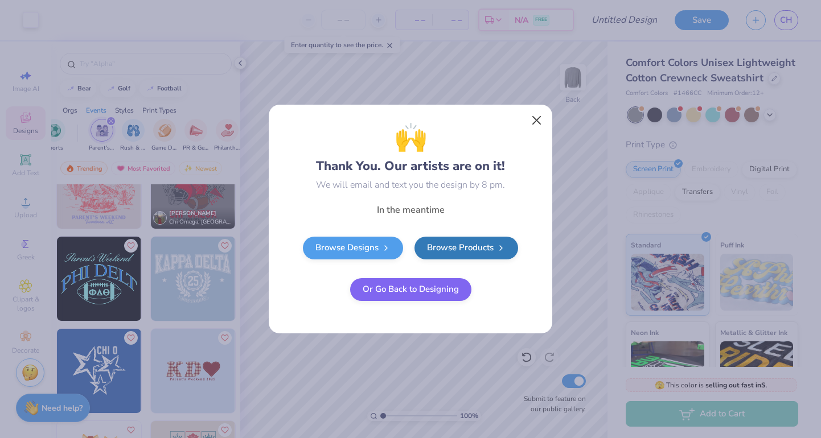
click at [537, 122] on button "Close" at bounding box center [537, 121] width 22 height 22
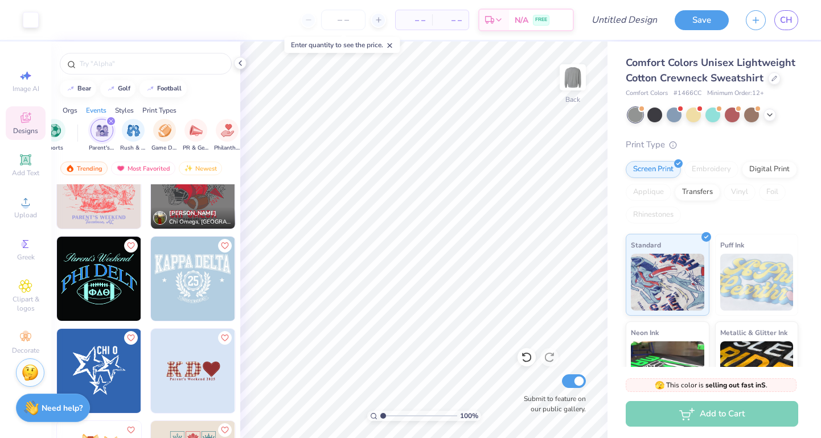
scroll to position [351, 0]
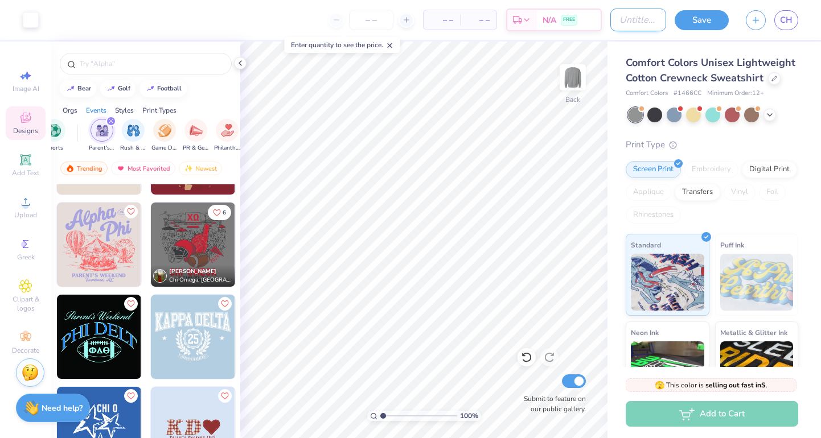
click at [644, 18] on input "Design Title" at bounding box center [638, 20] width 56 height 23
type input "PKT parents weekend 2"
click at [708, 9] on div "Save CH" at bounding box center [747, 20] width 146 height 40
click at [697, 17] on button "Save" at bounding box center [701, 19] width 54 height 20
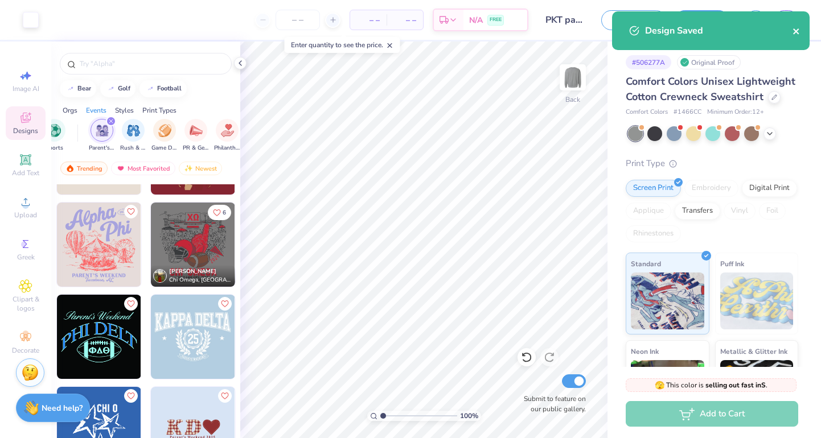
click at [796, 30] on icon "close" at bounding box center [796, 31] width 6 height 6
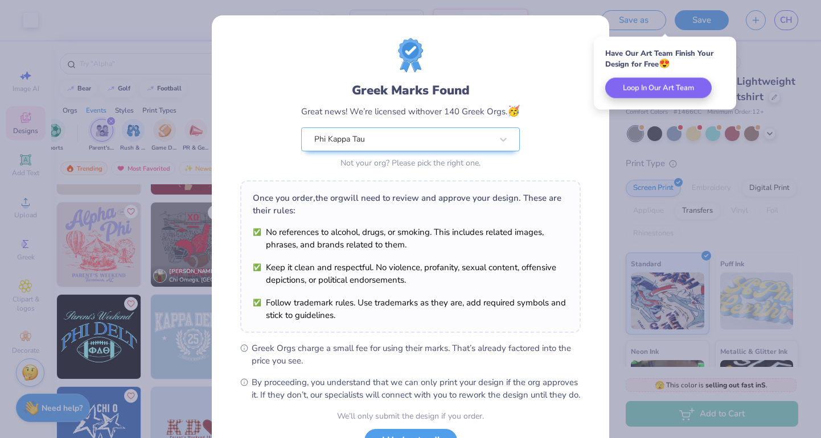
click at [648, 160] on div "Greek Marks Found Great news! We’re licensed with over 140 Greek Orgs. 🥳 Phi Ka…" at bounding box center [410, 219] width 821 height 438
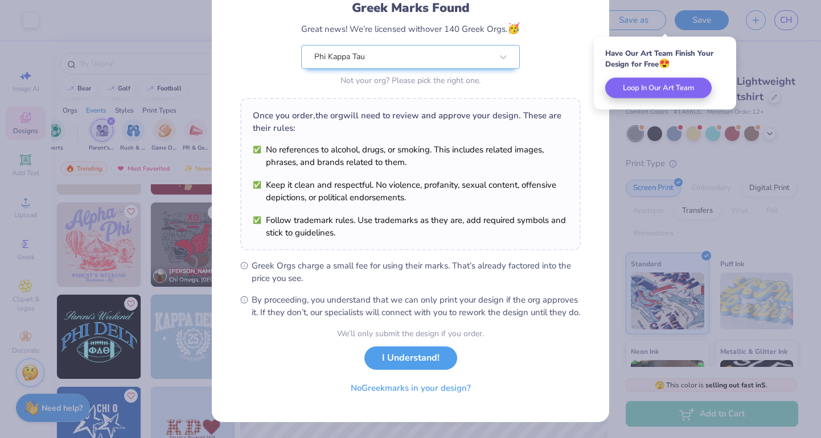
scroll to position [94, 0]
click at [426, 357] on button "I Understand!" at bounding box center [410, 355] width 93 height 23
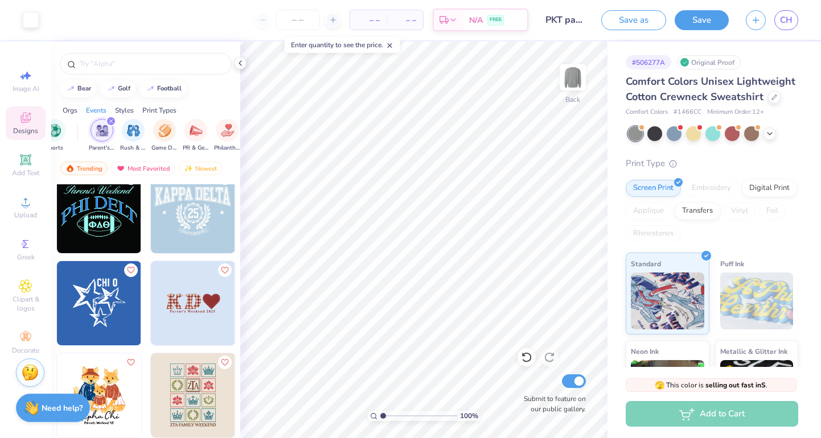
scroll to position [538, 0]
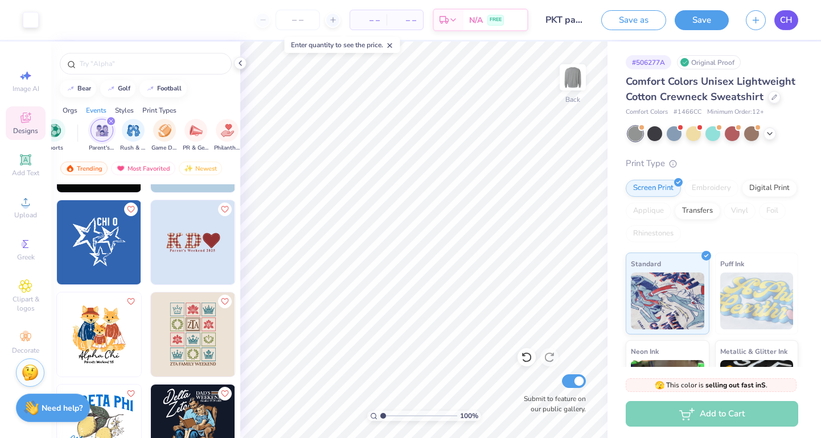
click at [795, 24] on link "CH" at bounding box center [786, 20] width 24 height 20
